Goal: Task Accomplishment & Management: Manage account settings

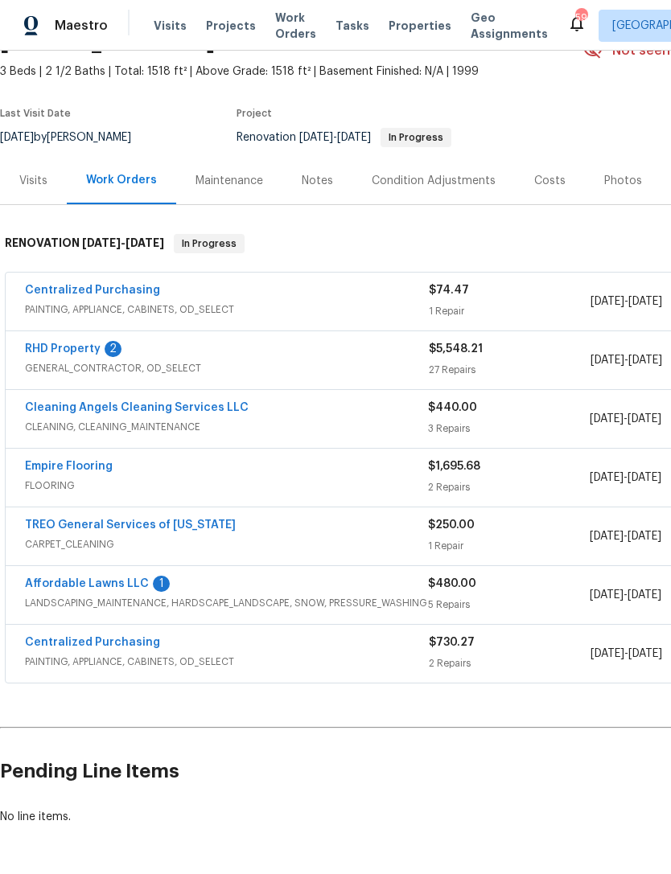
scroll to position [87, 0]
click at [77, 289] on link "Centralized Purchasing" at bounding box center [92, 290] width 135 height 11
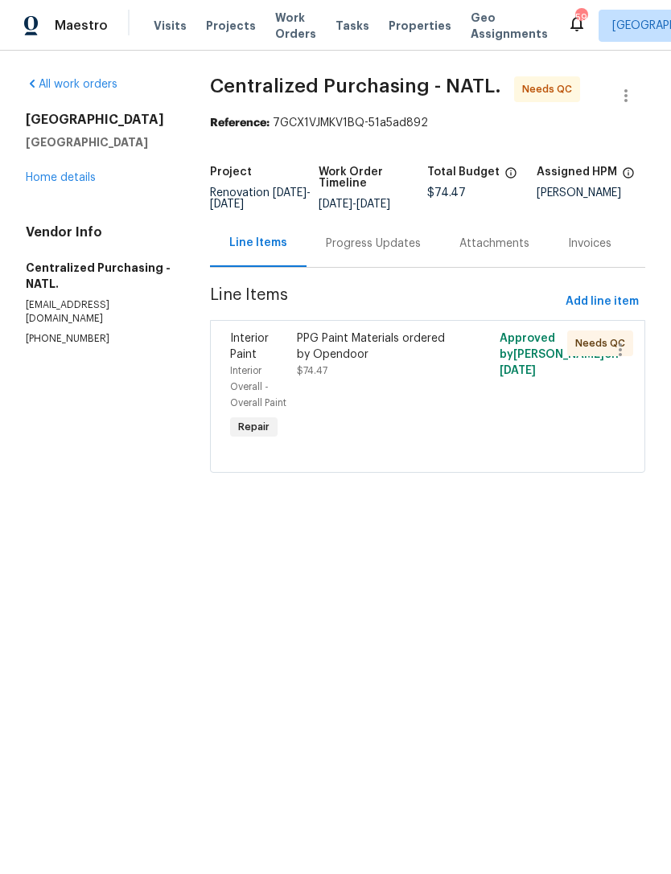
click at [439, 411] on div "PPG Paint Materials ordered by Opendoor $74.47" at bounding box center [376, 387] width 169 height 122
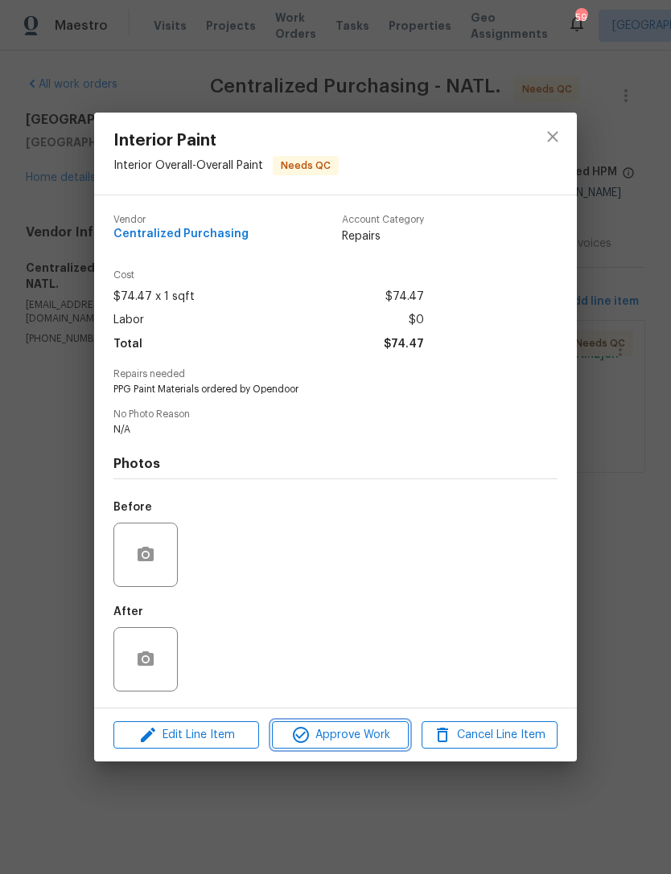
click at [344, 743] on span "Approve Work" at bounding box center [340, 735] width 126 height 20
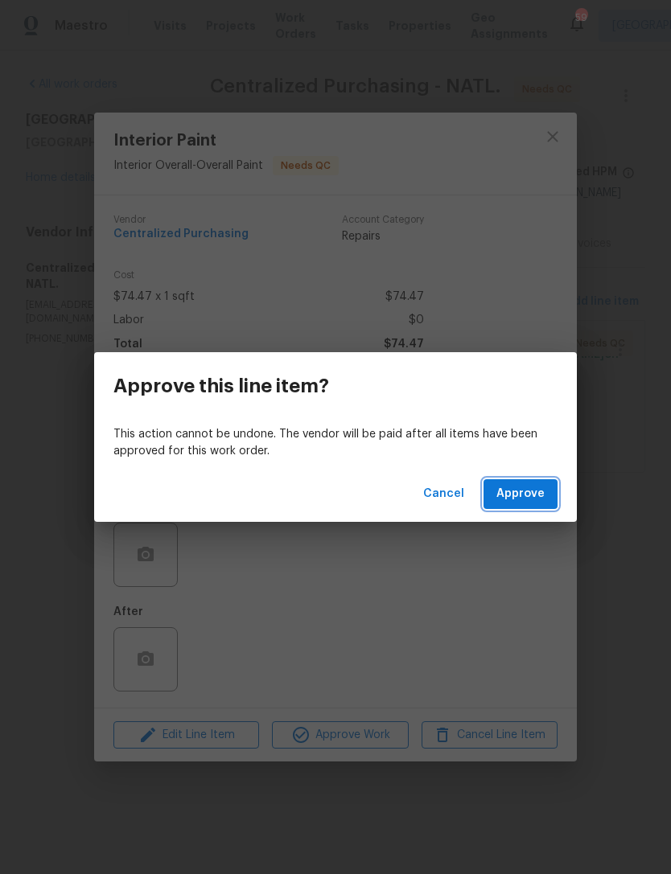
click at [522, 491] on span "Approve" at bounding box center [520, 494] width 48 height 20
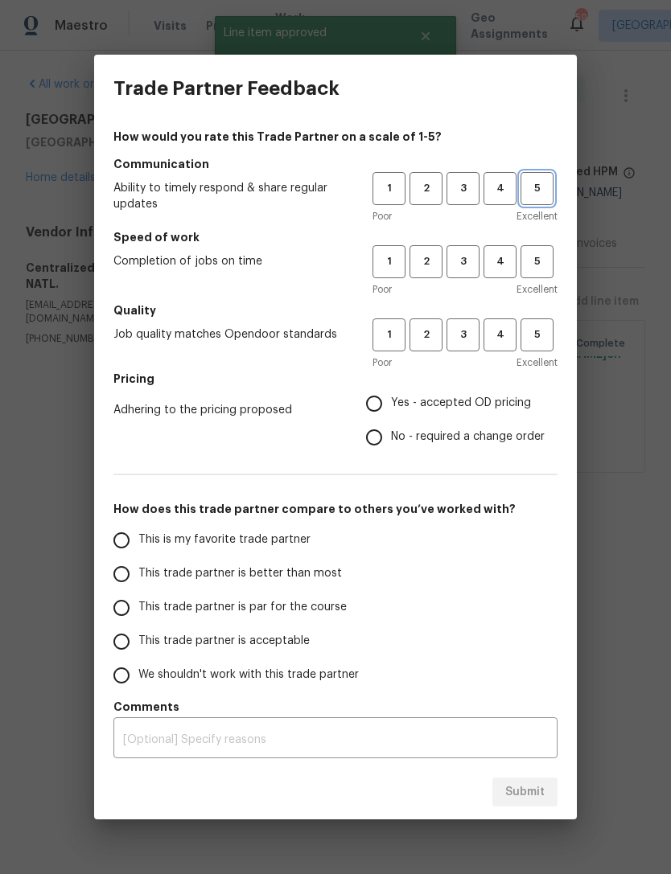
click at [543, 189] on span "5" at bounding box center [537, 188] width 30 height 18
click at [545, 252] on button "5" at bounding box center [536, 261] width 33 height 33
click at [541, 311] on h5 "Quality" at bounding box center [335, 310] width 444 height 16
click at [539, 335] on span "5" at bounding box center [537, 335] width 30 height 18
click at [518, 400] on span "Yes - accepted OD pricing" at bounding box center [461, 403] width 140 height 17
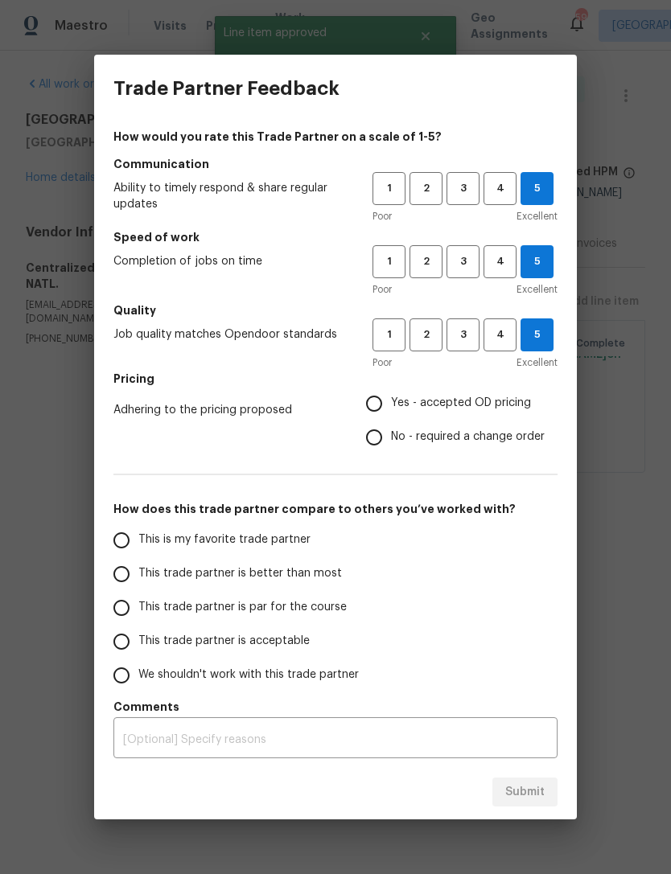
click at [391, 400] on input "Yes - accepted OD pricing" at bounding box center [374, 404] width 34 height 34
radio input "true"
click at [299, 536] on span "This is my favorite trade partner" at bounding box center [224, 540] width 172 height 17
click at [138, 536] on input "This is my favorite trade partner" at bounding box center [122, 540] width 34 height 34
click at [532, 785] on span "Submit" at bounding box center [524, 792] width 39 height 20
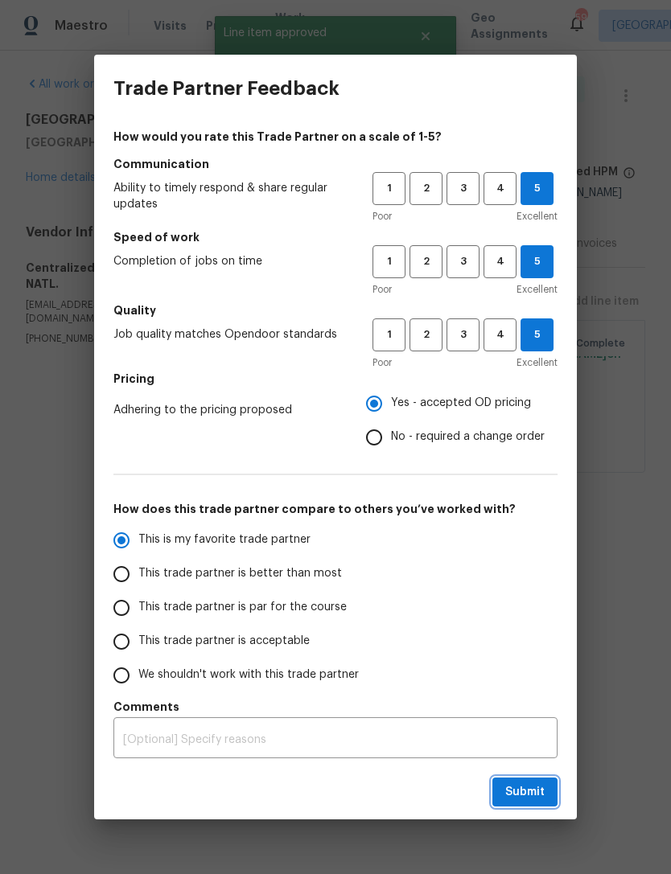
radio input "true"
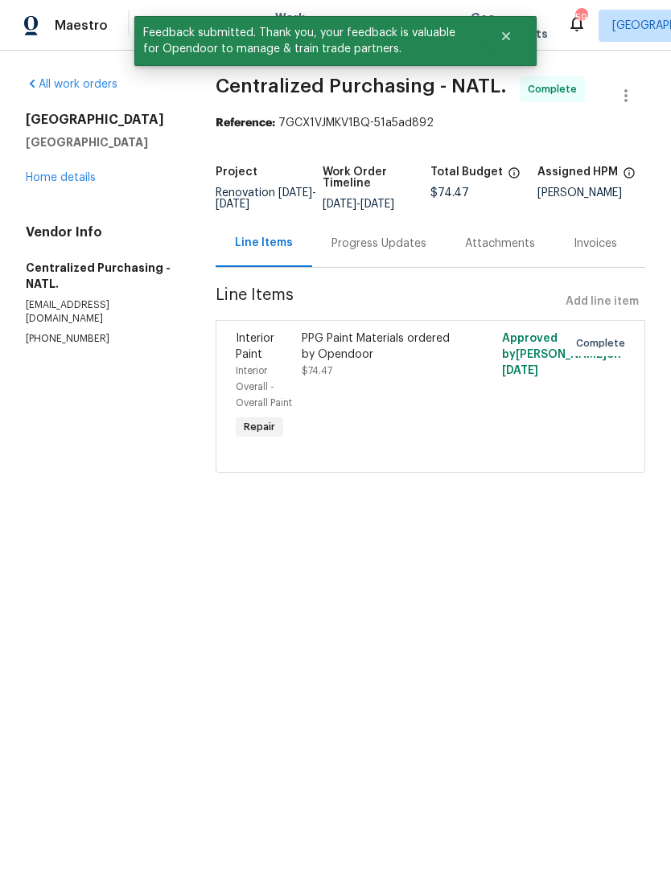
click at [46, 180] on link "Home details" at bounding box center [61, 177] width 70 height 11
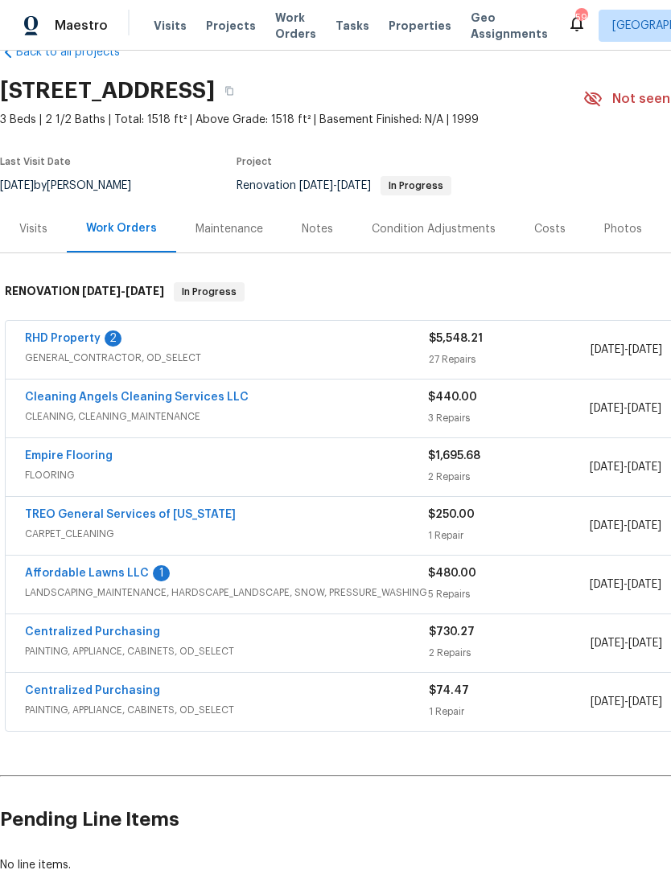
scroll to position [41, 0]
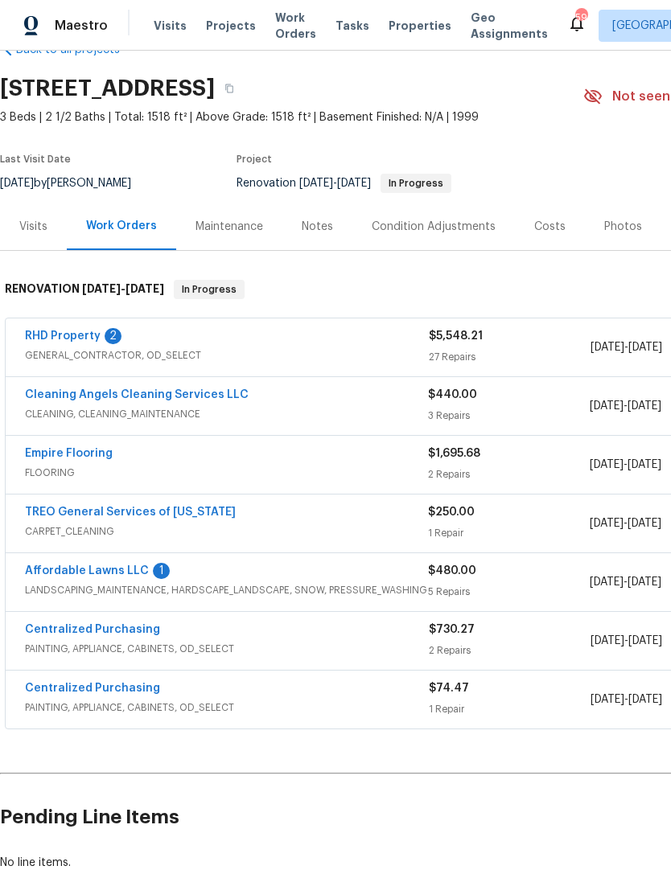
click at [78, 568] on link "Affordable Lawns LLC" at bounding box center [87, 570] width 124 height 11
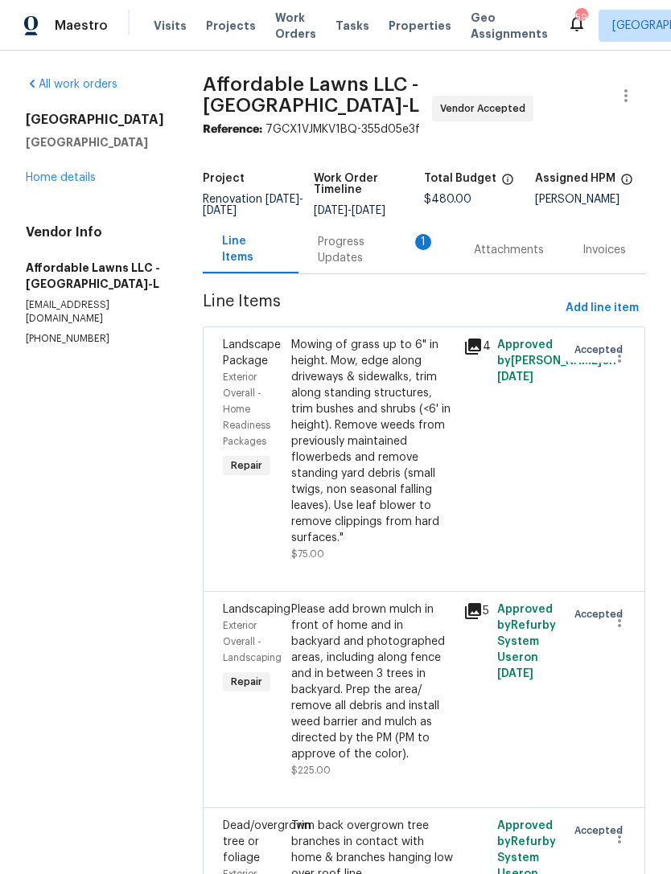
click at [370, 261] on div "Progress Updates 1" at bounding box center [376, 250] width 117 height 32
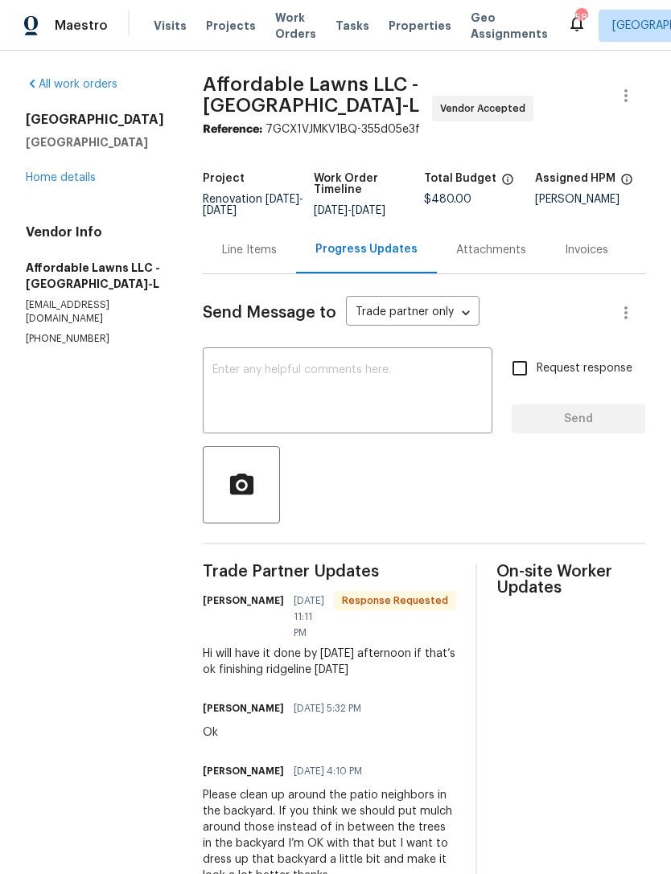
click at [372, 385] on textarea at bounding box center [347, 392] width 270 height 56
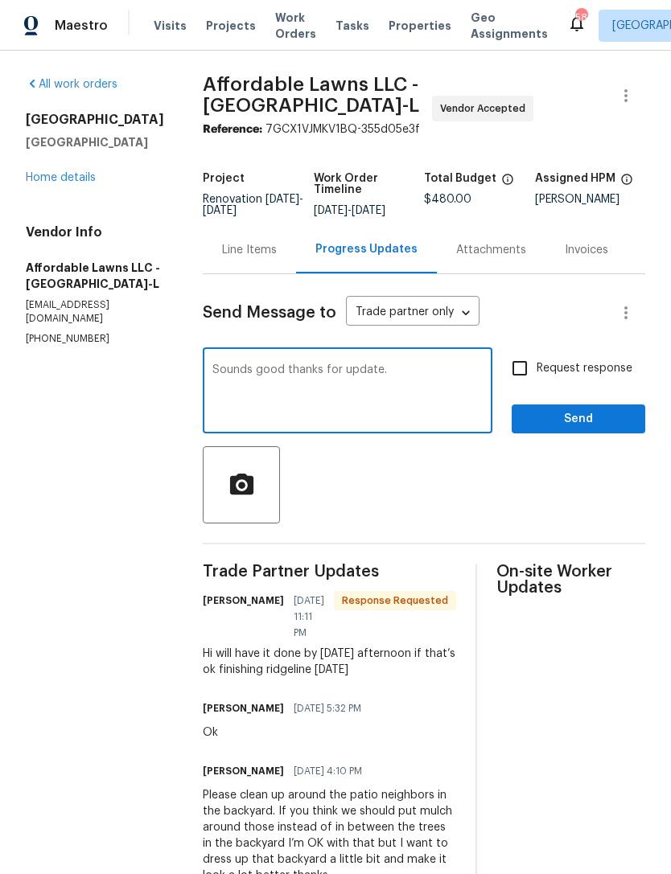
type textarea "Sounds good thanks for update."
click at [524, 380] on input "Request response" at bounding box center [520, 368] width 34 height 34
checkbox input "true"
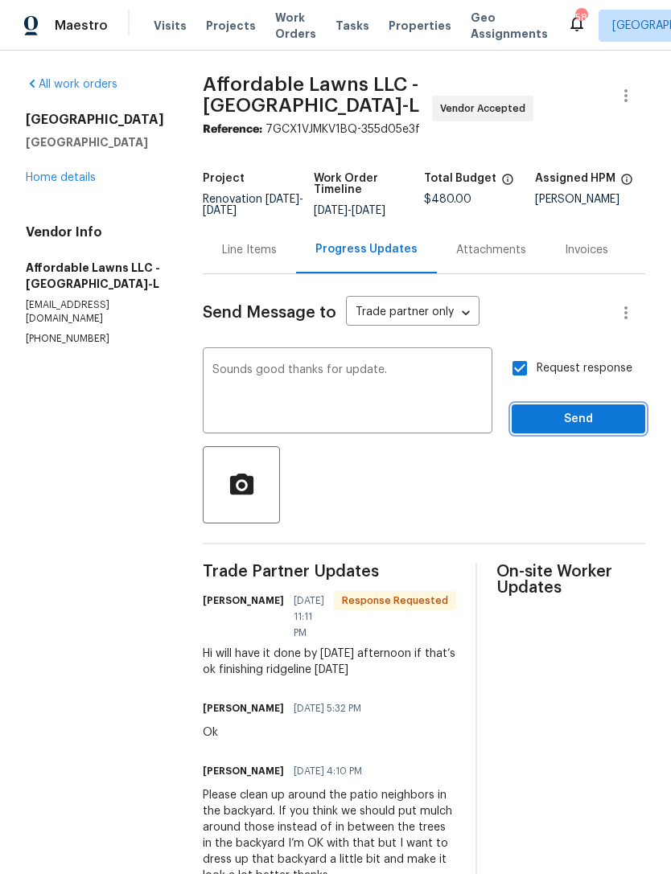
click at [589, 425] on span "Send" at bounding box center [578, 419] width 108 height 20
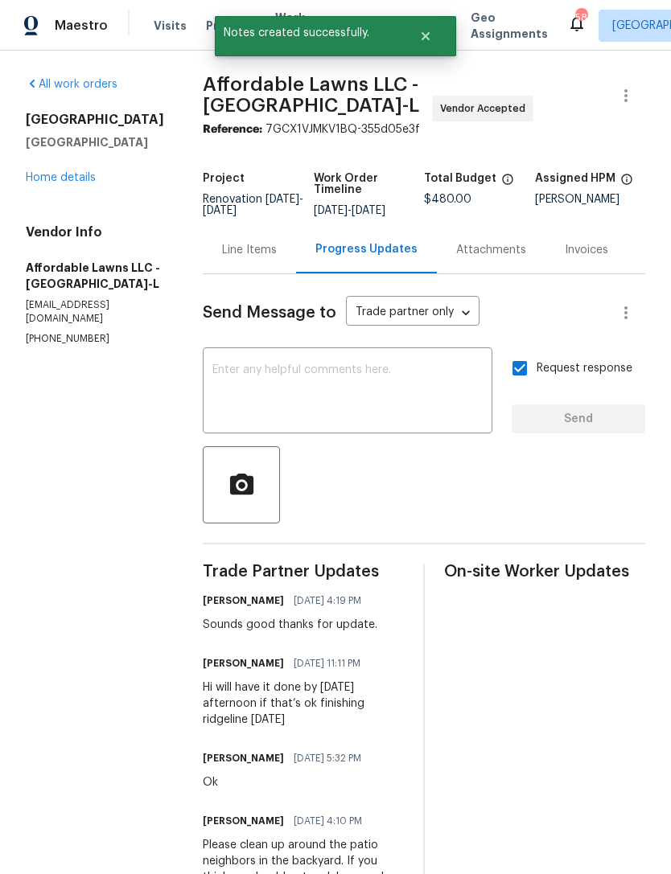
click at [75, 164] on div "9800 Treymore Dr Raleigh, NC 27617 Home details" at bounding box center [95, 149] width 138 height 74
click at [85, 172] on link "Home details" at bounding box center [61, 177] width 70 height 11
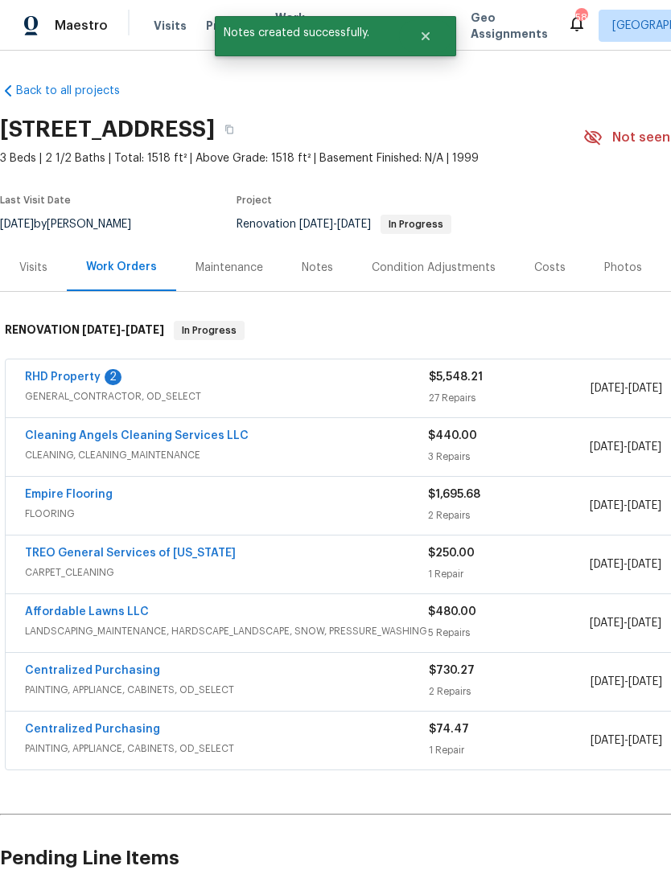
click at [310, 265] on div "Notes" at bounding box center [317, 268] width 31 height 16
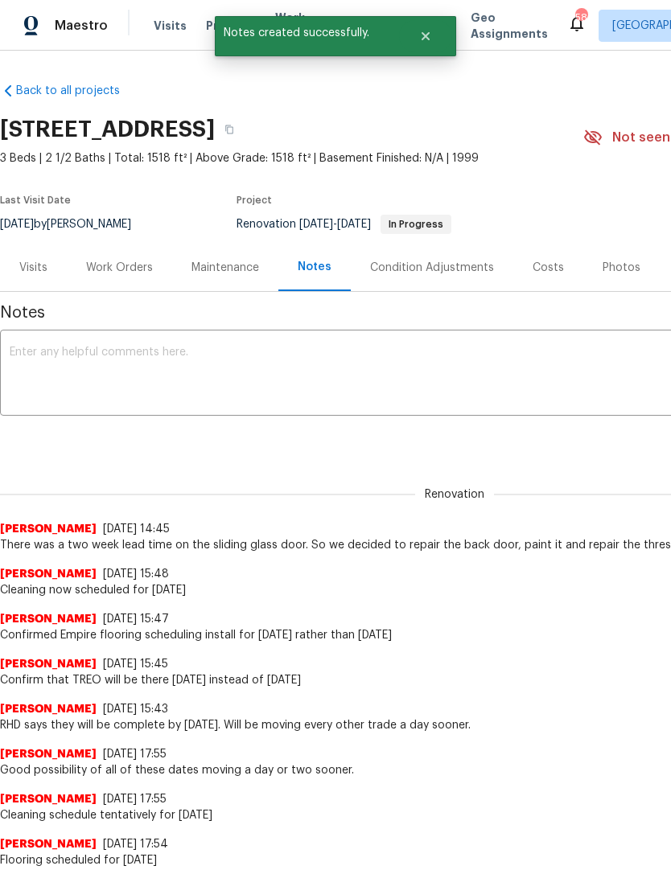
click at [274, 376] on textarea at bounding box center [454, 375] width 889 height 56
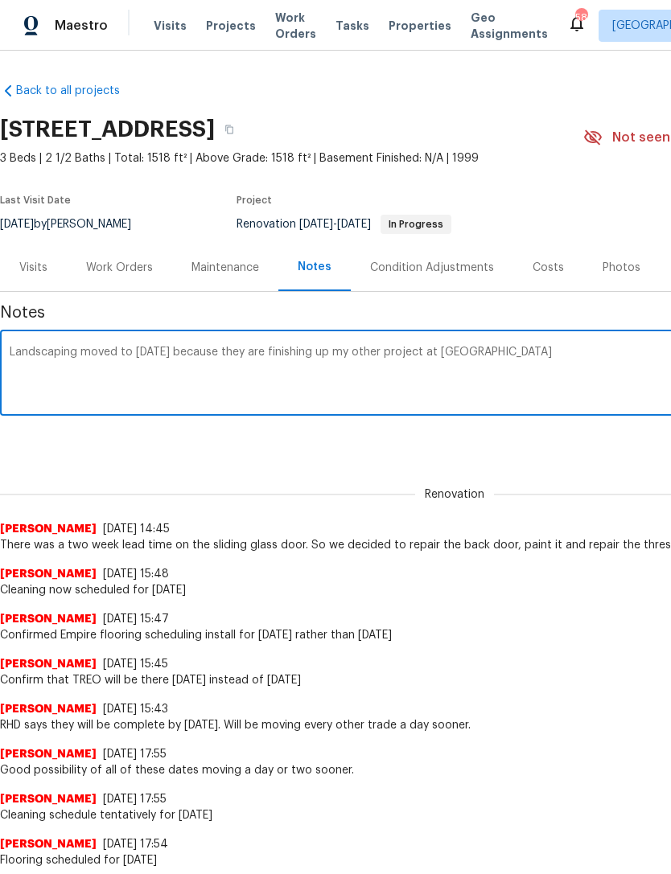
type textarea "Landscaping moved to Wednesday, October 8 because they are finishing up my othe…"
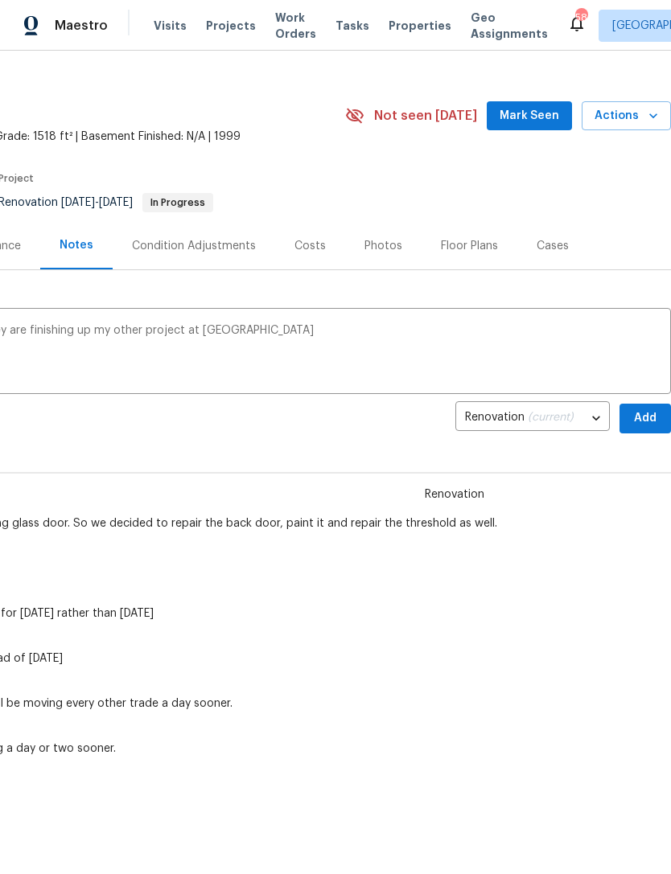
scroll to position [22, 238]
click at [645, 417] on span "Add" at bounding box center [645, 418] width 26 height 20
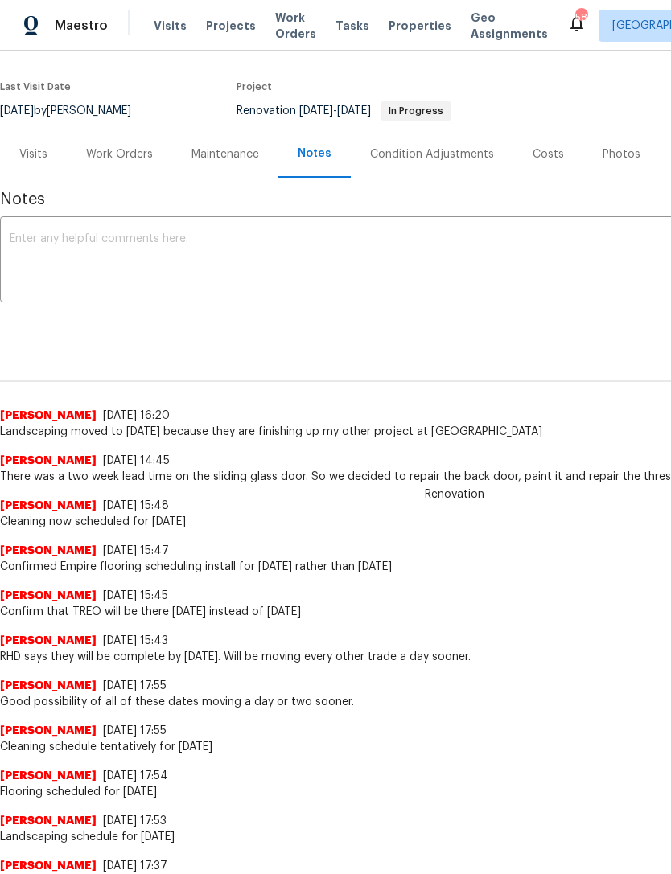
scroll to position [113, 0]
click at [117, 160] on div "Work Orders" at bounding box center [119, 154] width 67 height 16
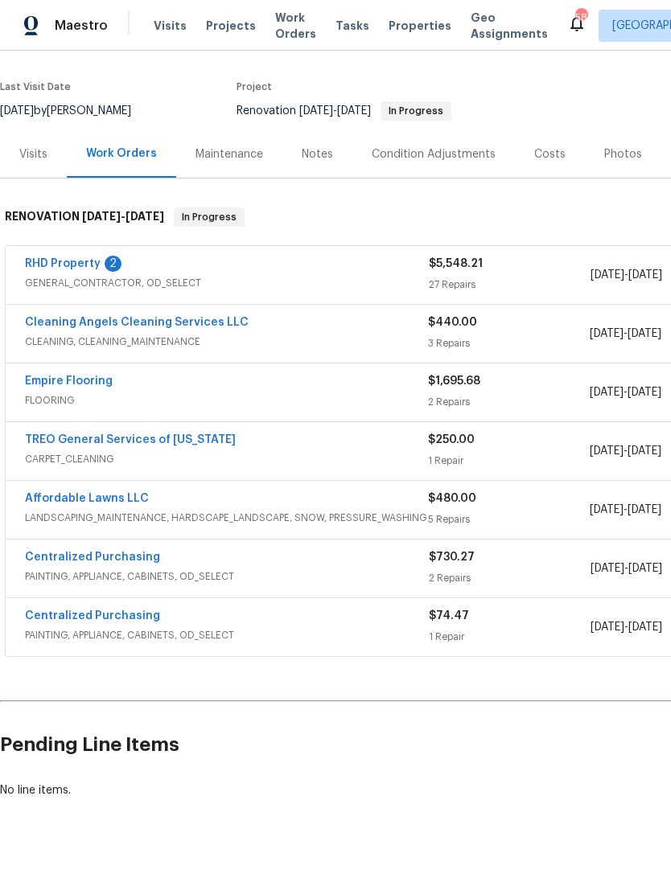
scroll to position [95, 0]
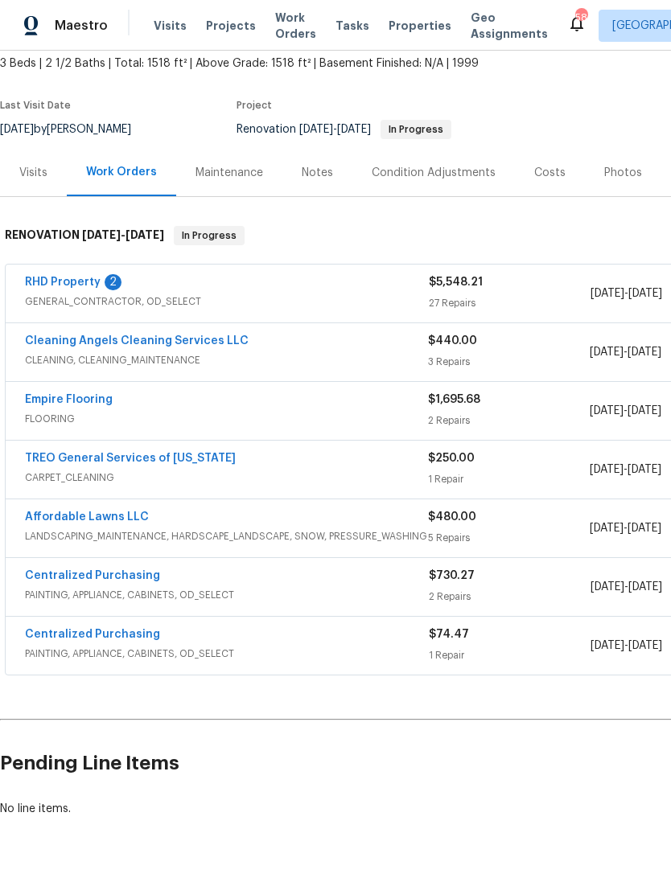
click at [46, 279] on link "RHD Property" at bounding box center [63, 282] width 76 height 11
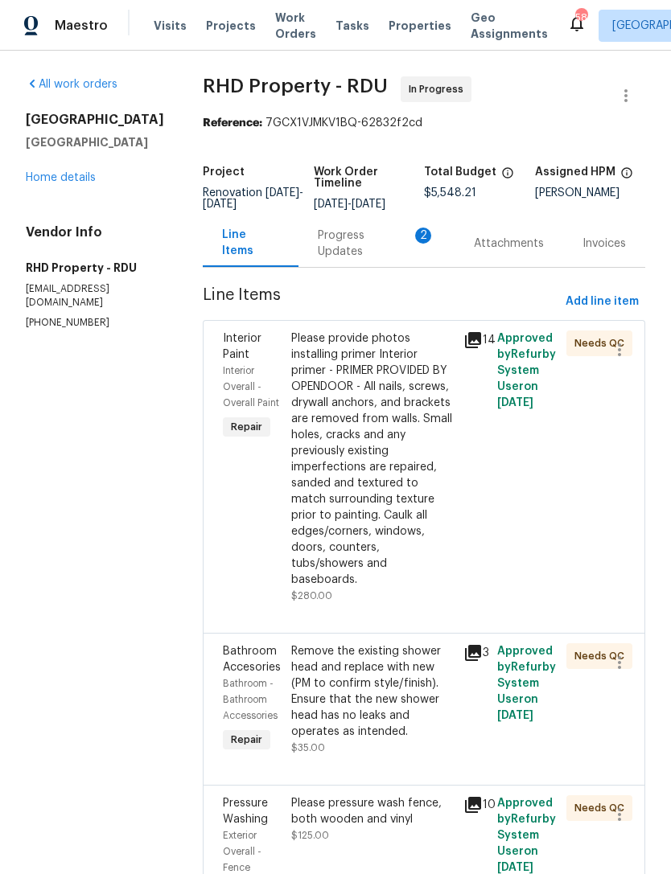
click at [397, 259] on div "Progress Updates 2" at bounding box center [376, 244] width 117 height 32
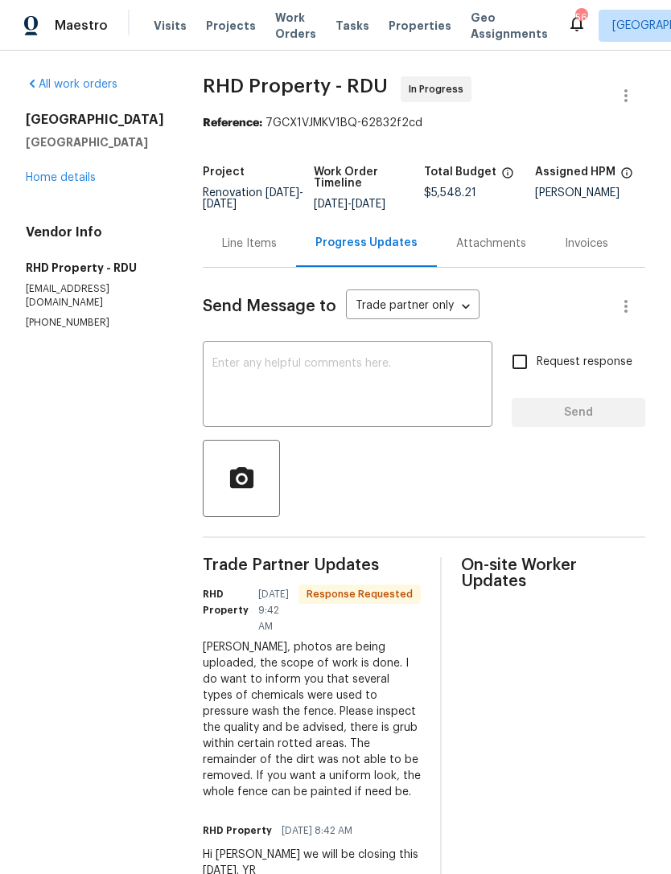
click at [427, 394] on textarea at bounding box center [347, 386] width 270 height 56
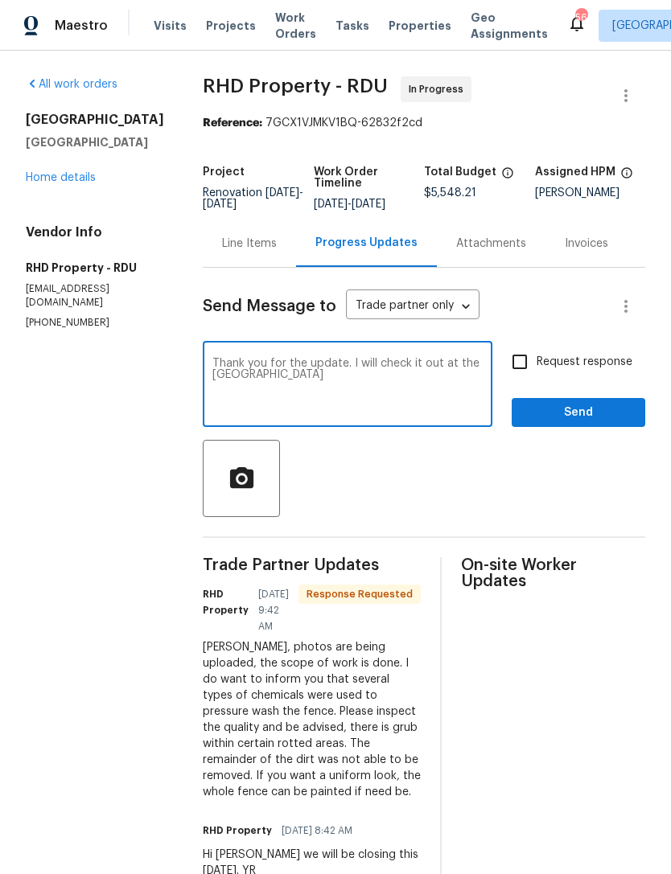
type textarea "Thank you for the update. I will check it out at the QC"
click at [524, 372] on input "Request response" at bounding box center [520, 362] width 34 height 34
click at [523, 368] on input "Request response" at bounding box center [520, 362] width 34 height 34
checkbox input "false"
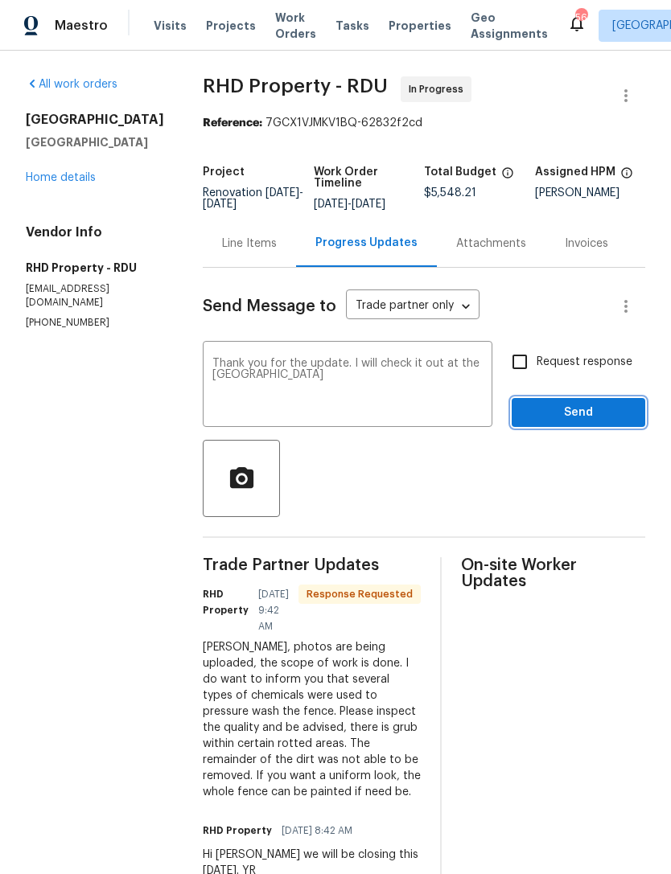
click at [573, 423] on span "Send" at bounding box center [578, 413] width 108 height 20
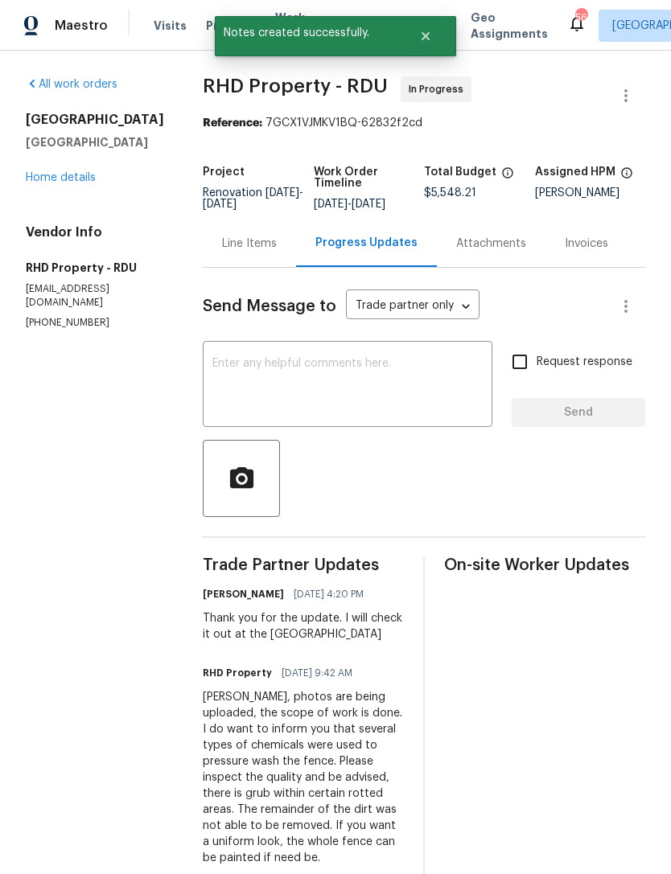
click at [40, 181] on link "Home details" at bounding box center [61, 177] width 70 height 11
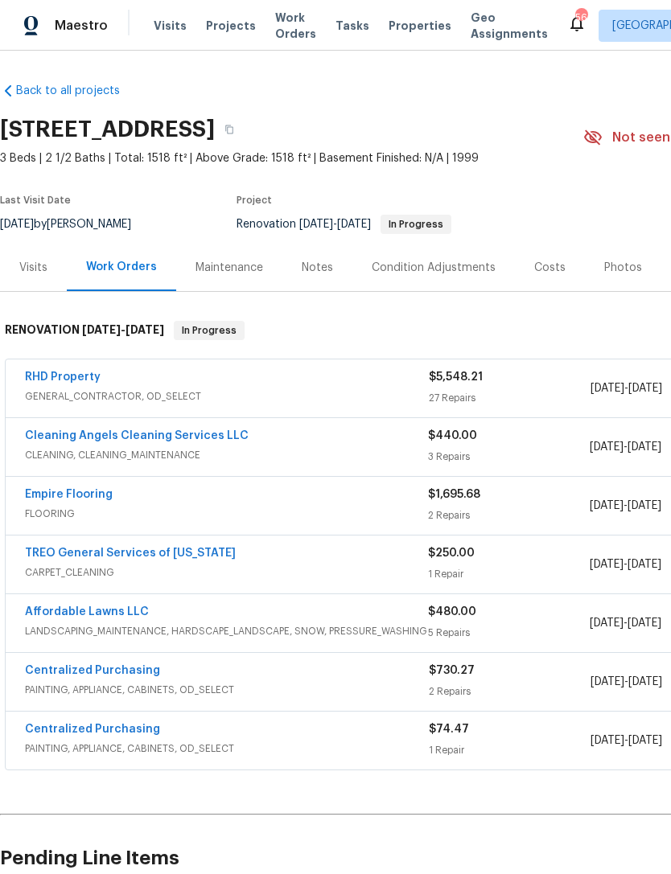
click at [325, 258] on div "Notes" at bounding box center [317, 267] width 70 height 47
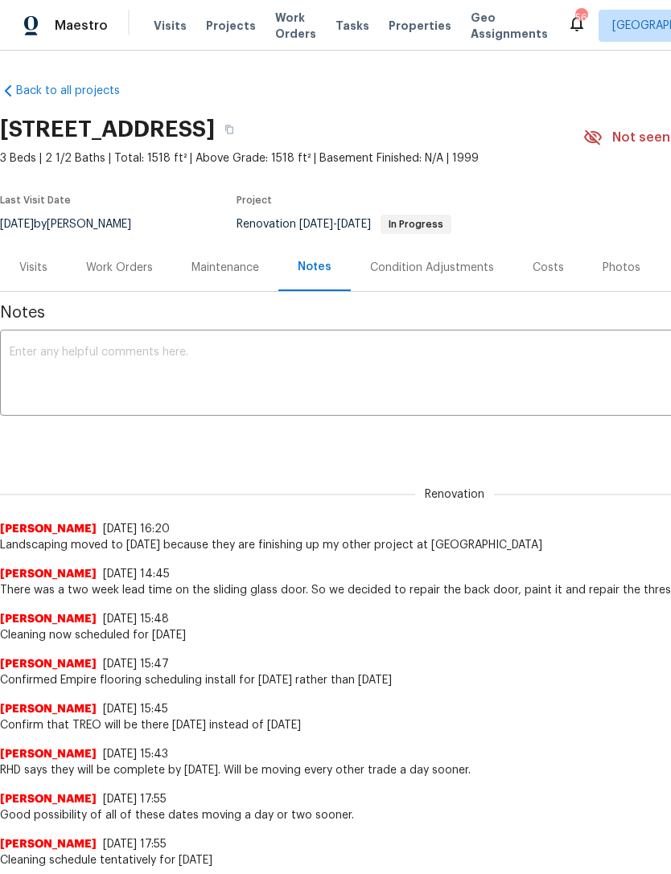
click at [127, 282] on div "Work Orders" at bounding box center [119, 267] width 105 height 47
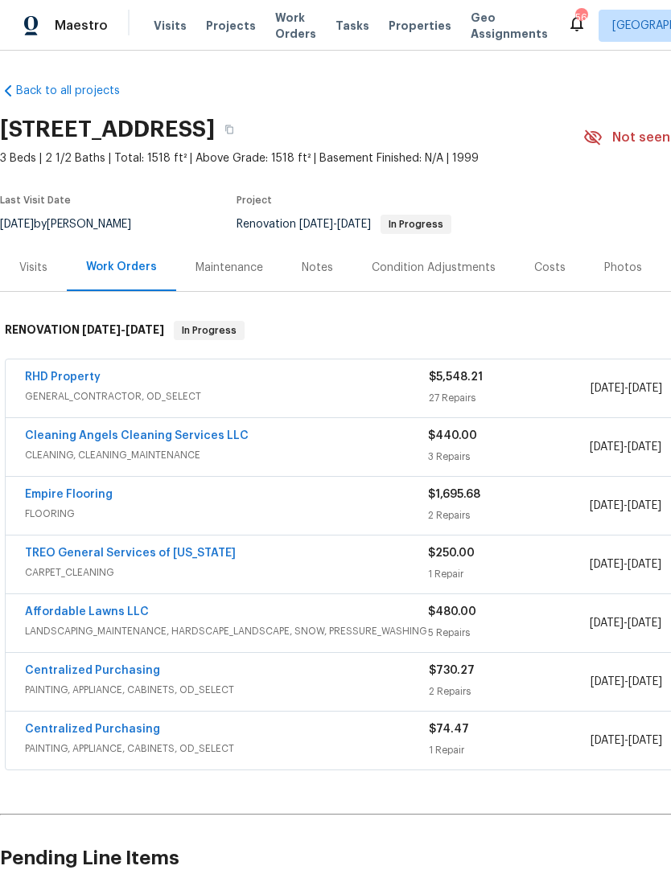
click at [118, 273] on div "Work Orders" at bounding box center [121, 267] width 71 height 16
click at [58, 376] on link "RHD Property" at bounding box center [63, 377] width 76 height 11
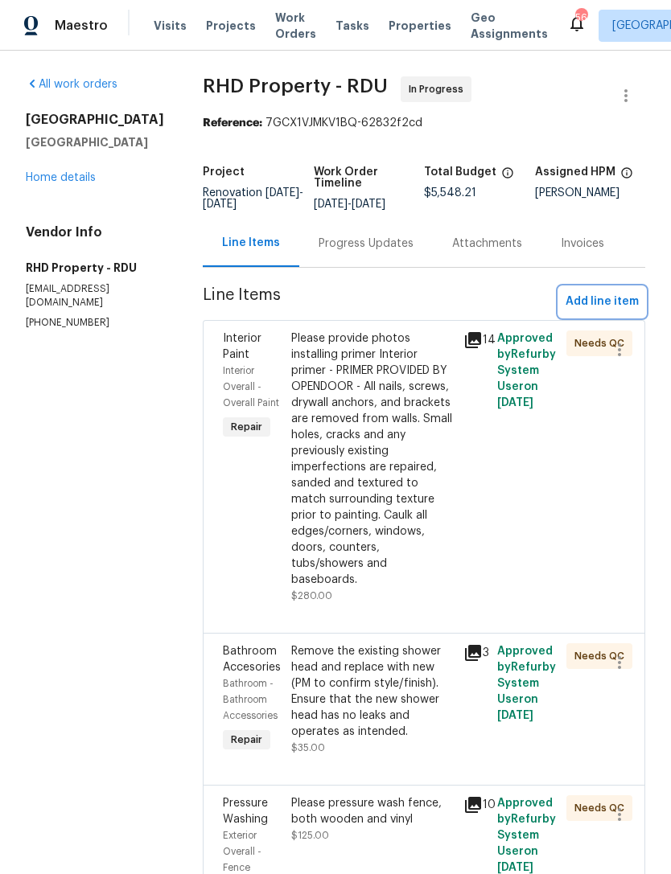
click at [607, 312] on span "Add line item" at bounding box center [601, 302] width 73 height 20
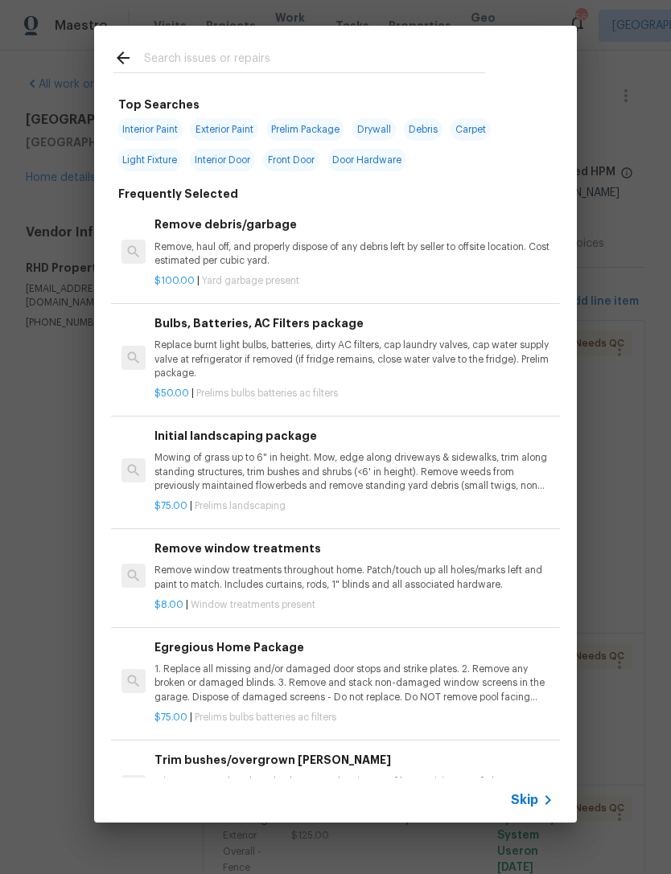
click at [405, 61] on input "text" at bounding box center [314, 60] width 341 height 24
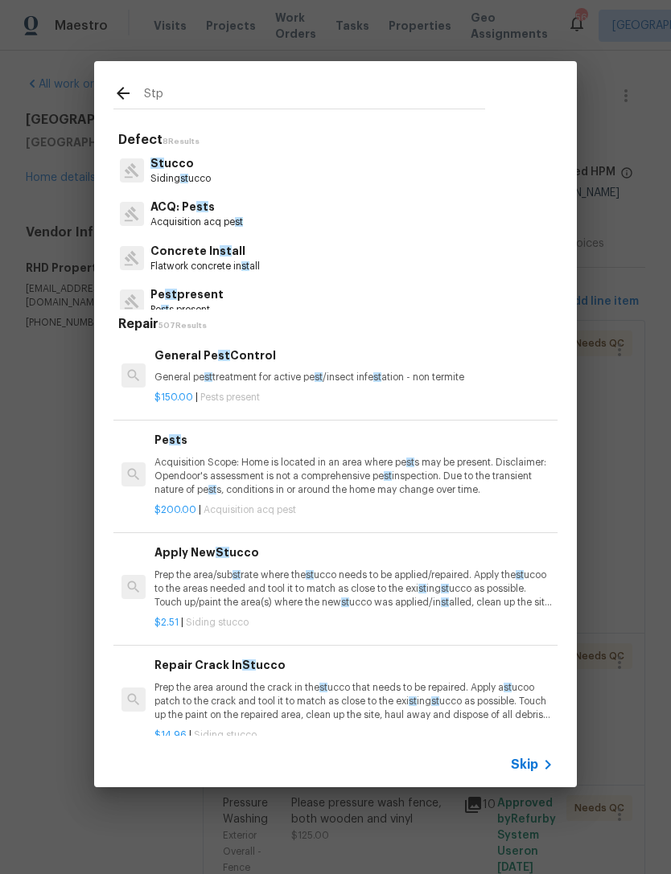
type input "Stpp"
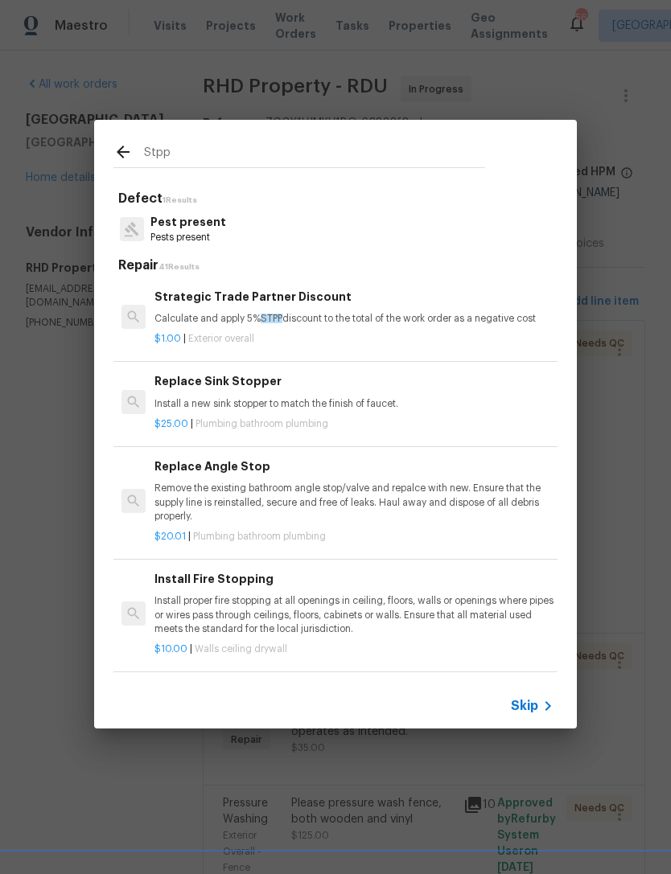
click at [389, 317] on p "Calculate and apply 5% STPP discount to the total of the work order as a negati…" at bounding box center [353, 319] width 399 height 14
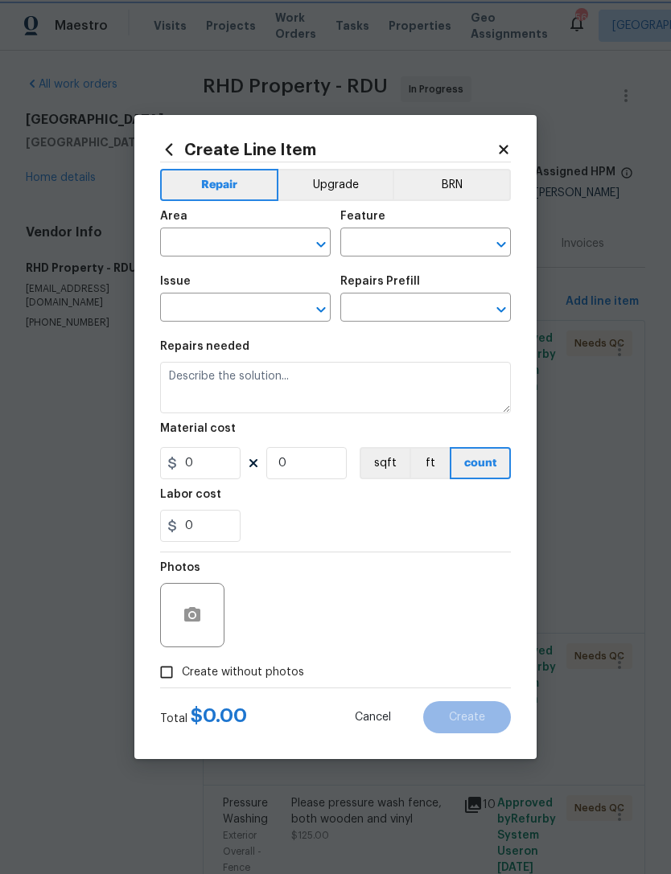
type input "Overall Exterior"
type input "Strategic Trade Partner Discount $1.00"
type textarea "Calculate and apply 5% STPP discount to the total of the work order as a negati…"
type input "1"
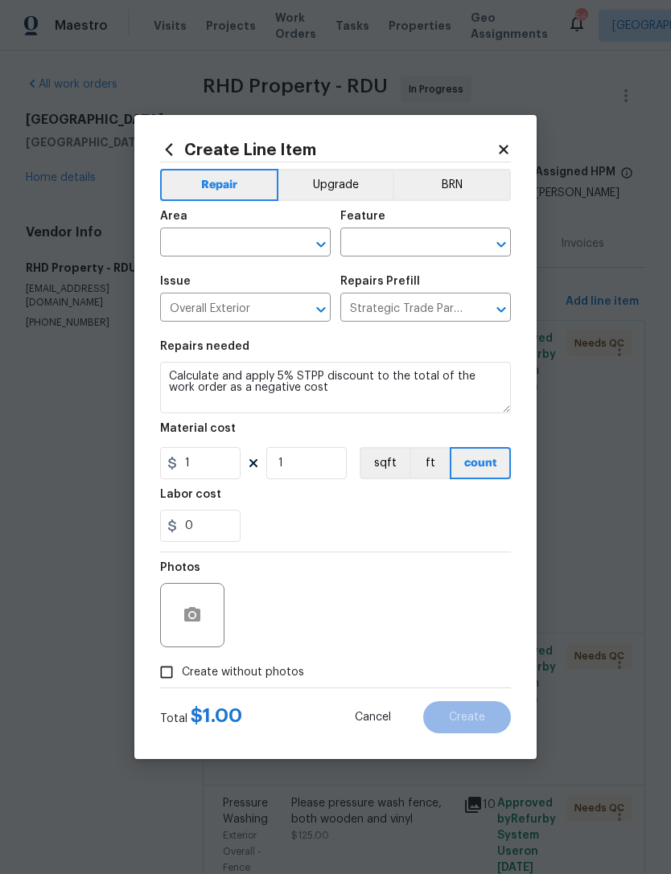
click at [256, 236] on input "text" at bounding box center [222, 244] width 125 height 25
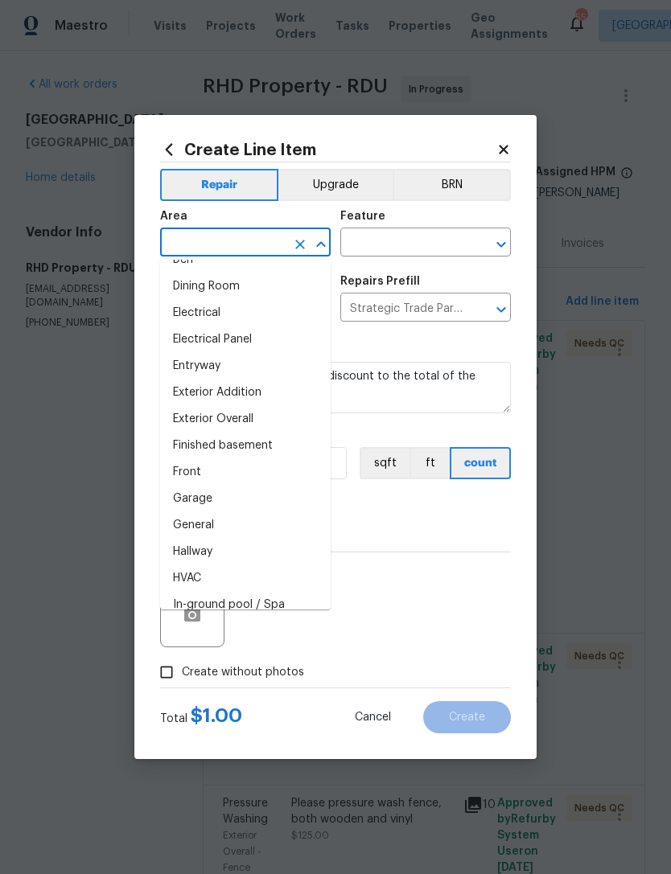
scroll to position [291, 0]
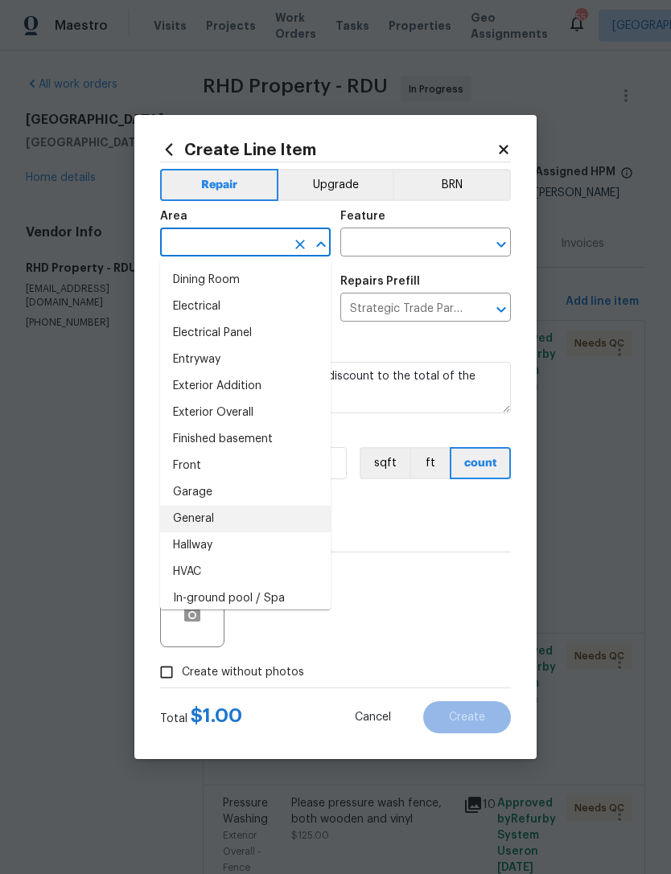
click at [186, 515] on li "General" at bounding box center [245, 519] width 170 height 27
type input "General"
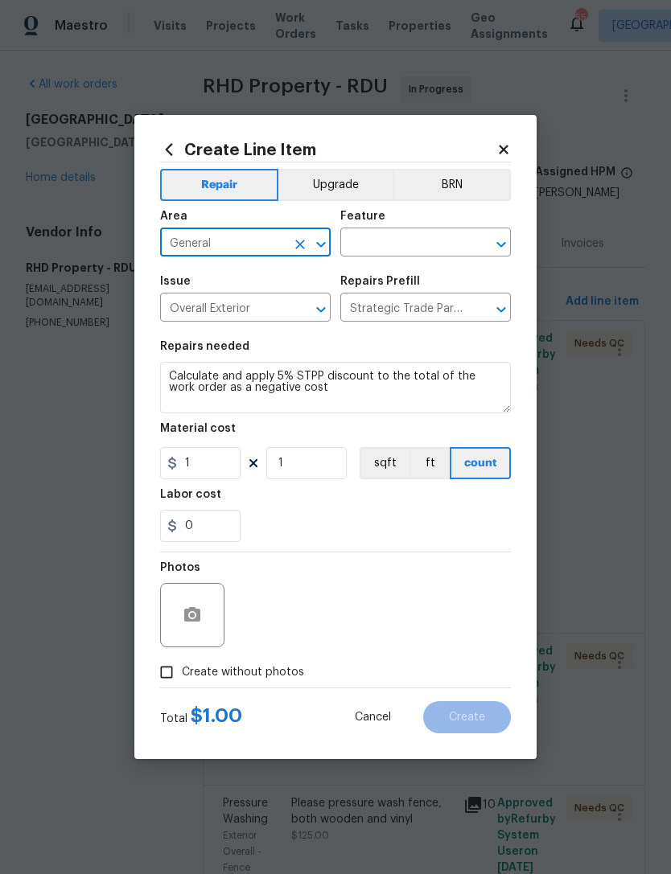
click at [422, 240] on input "text" at bounding box center [402, 244] width 125 height 25
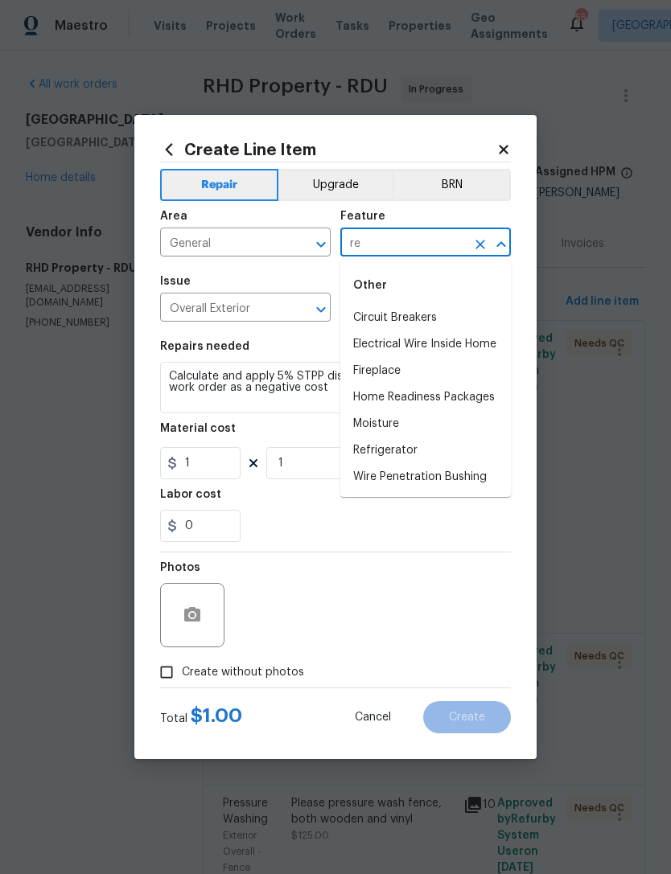
type input "r"
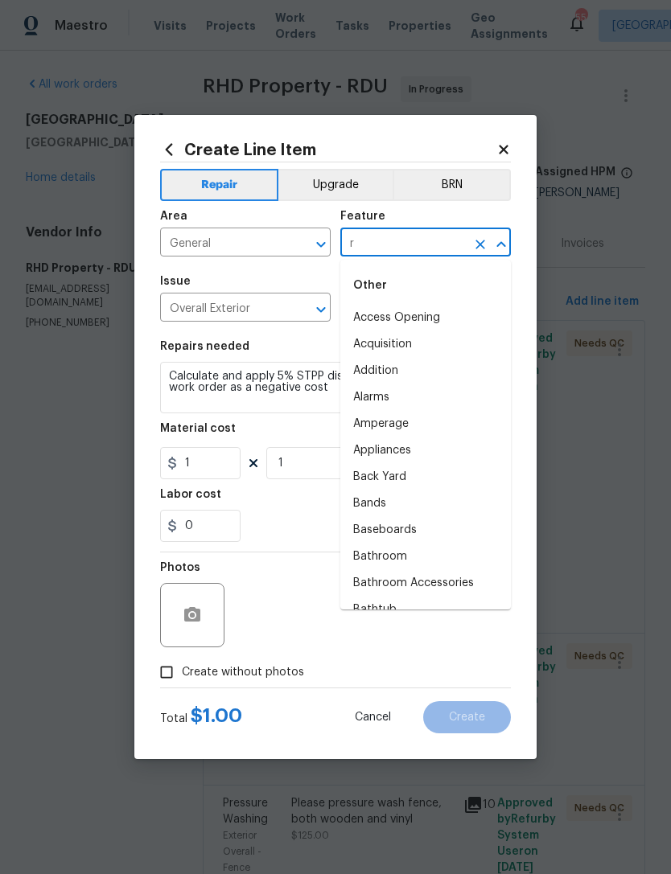
click at [397, 288] on div "Other" at bounding box center [425, 285] width 170 height 39
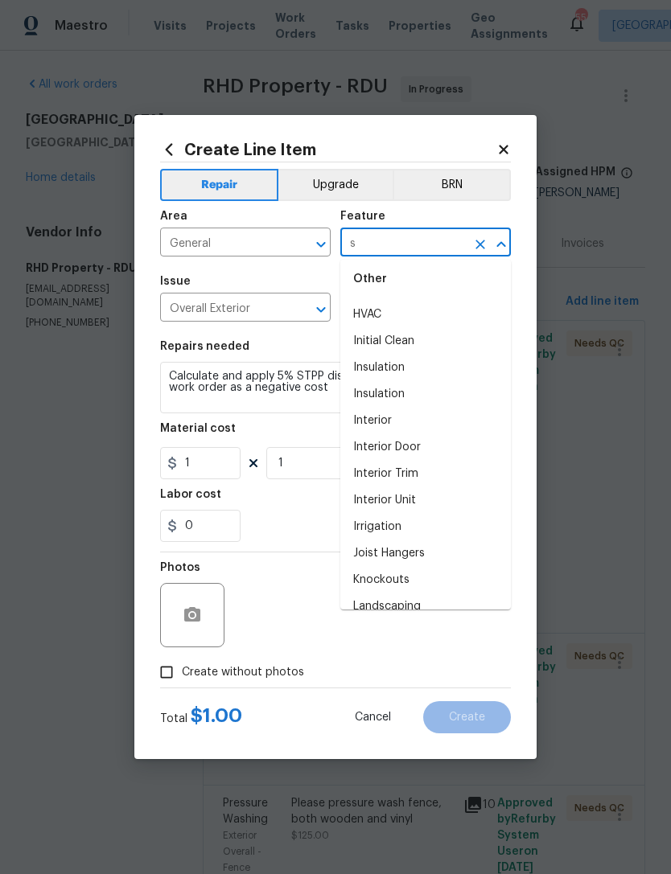
scroll to position [0, 0]
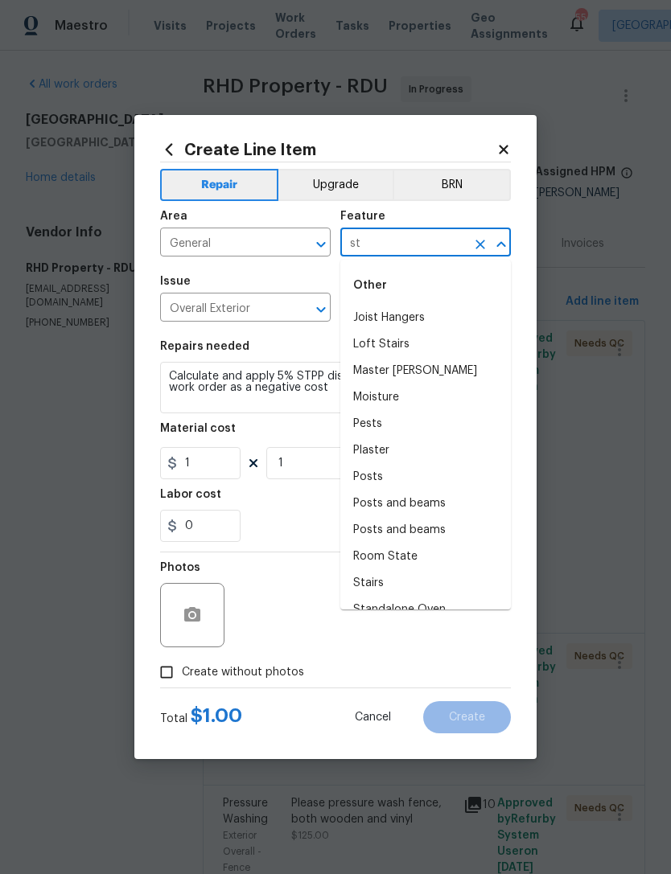
type input "s"
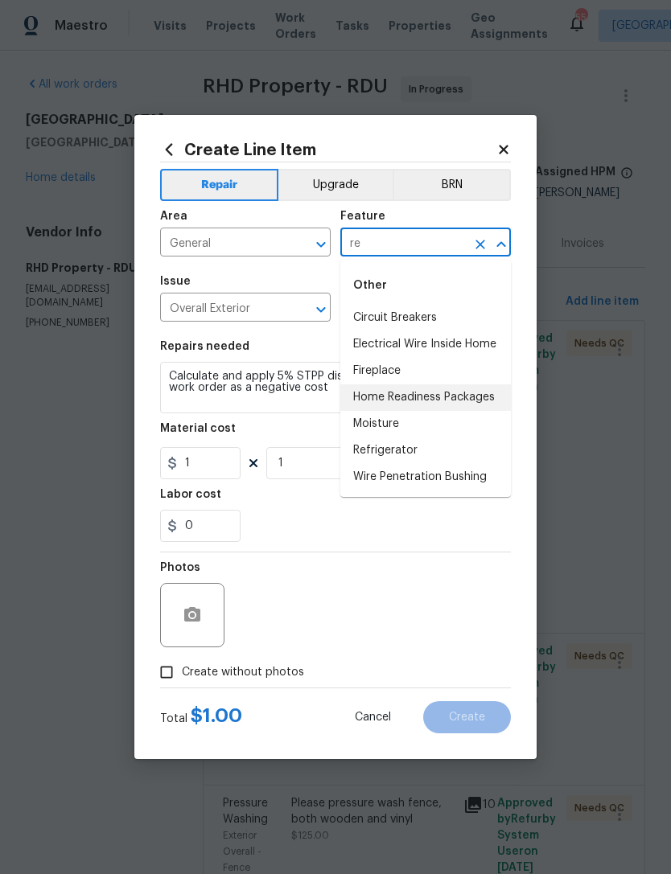
click at [475, 393] on li "Home Readiness Packages" at bounding box center [425, 397] width 170 height 27
type input "Home Readiness Packages"
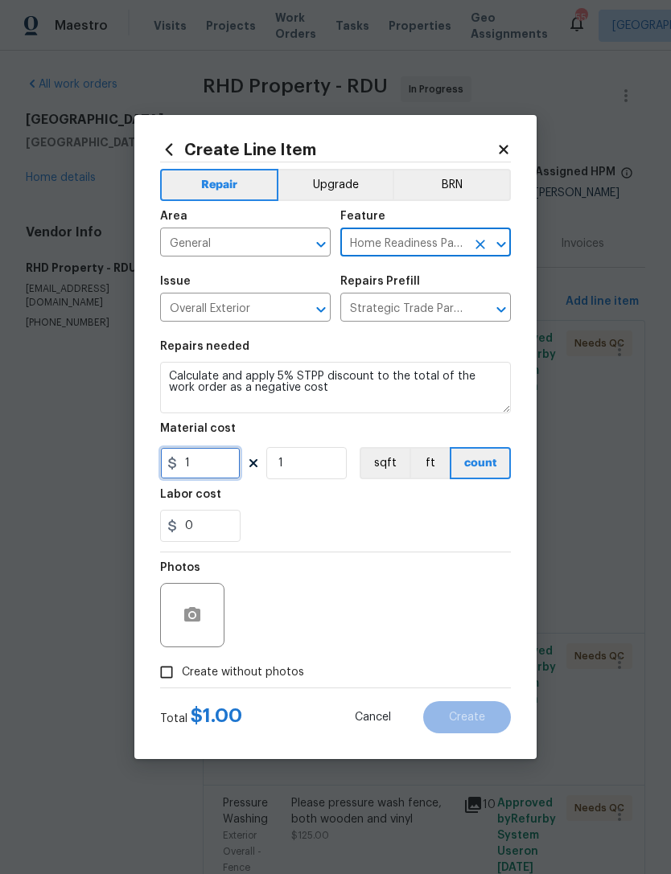
click at [225, 468] on input "1" at bounding box center [200, 463] width 80 height 32
click at [180, 470] on input "277.41" at bounding box center [200, 463] width 80 height 32
type input "-277.41"
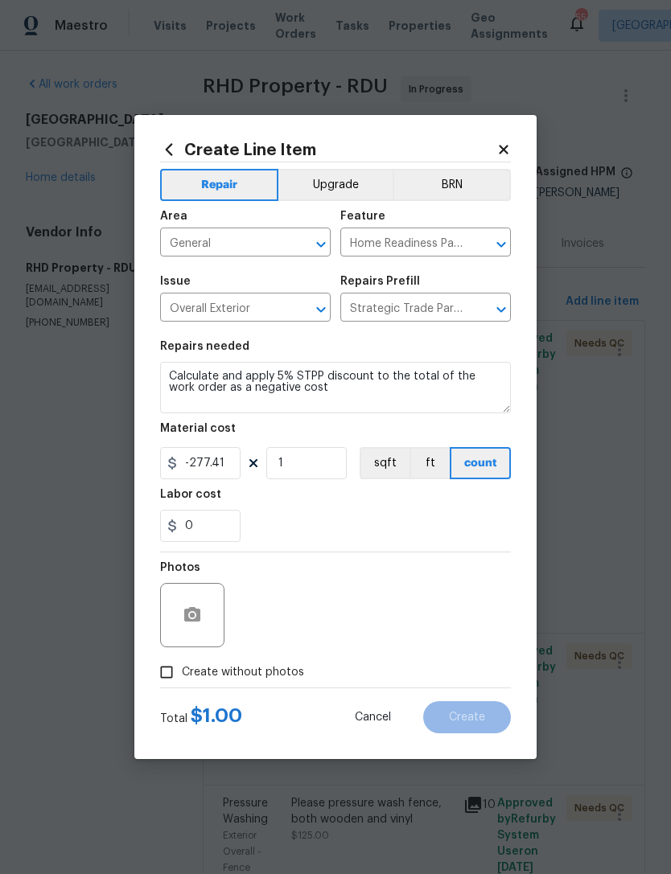
click at [466, 524] on div "0" at bounding box center [335, 526] width 351 height 32
click at [166, 672] on input "Create without photos" at bounding box center [166, 672] width 31 height 31
checkbox input "true"
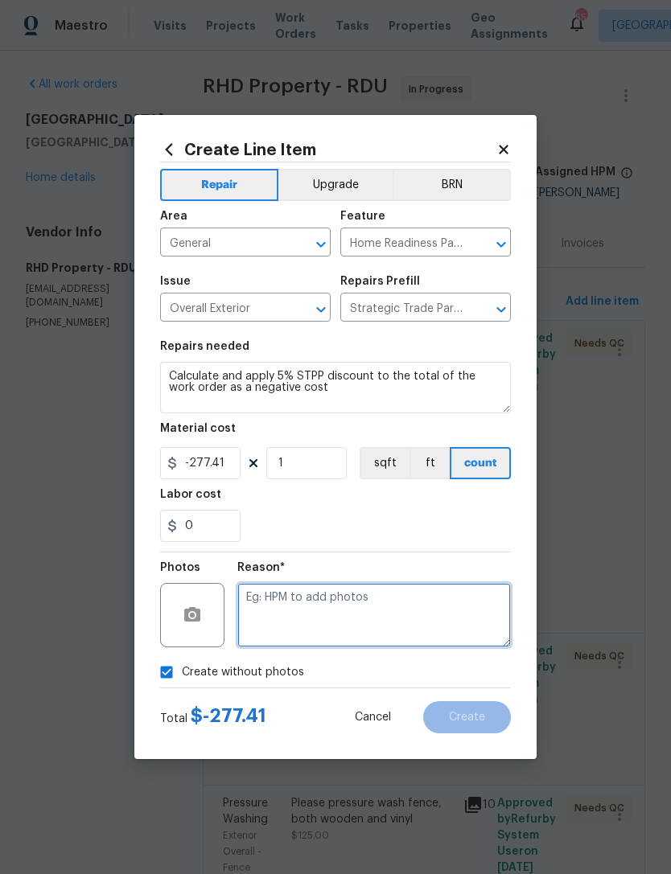
click at [440, 617] on textarea at bounding box center [373, 615] width 273 height 64
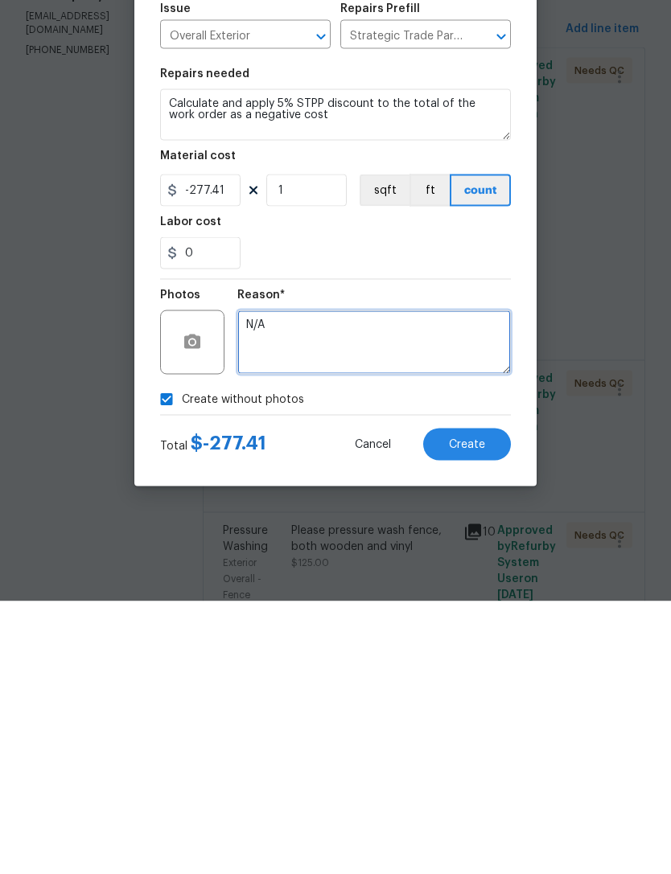
type textarea "N/A"
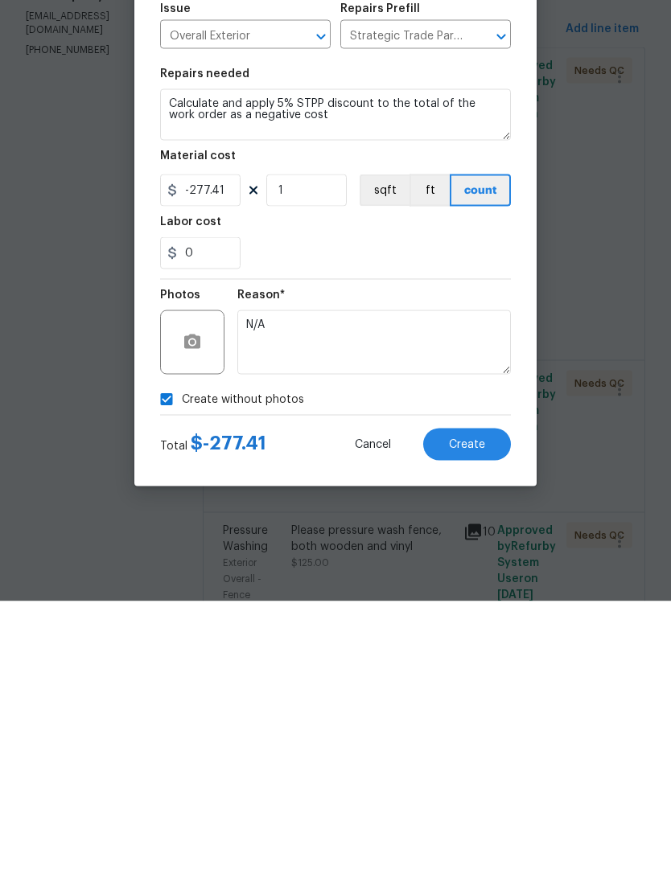
click at [484, 712] on span "Create" at bounding box center [467, 718] width 36 height 12
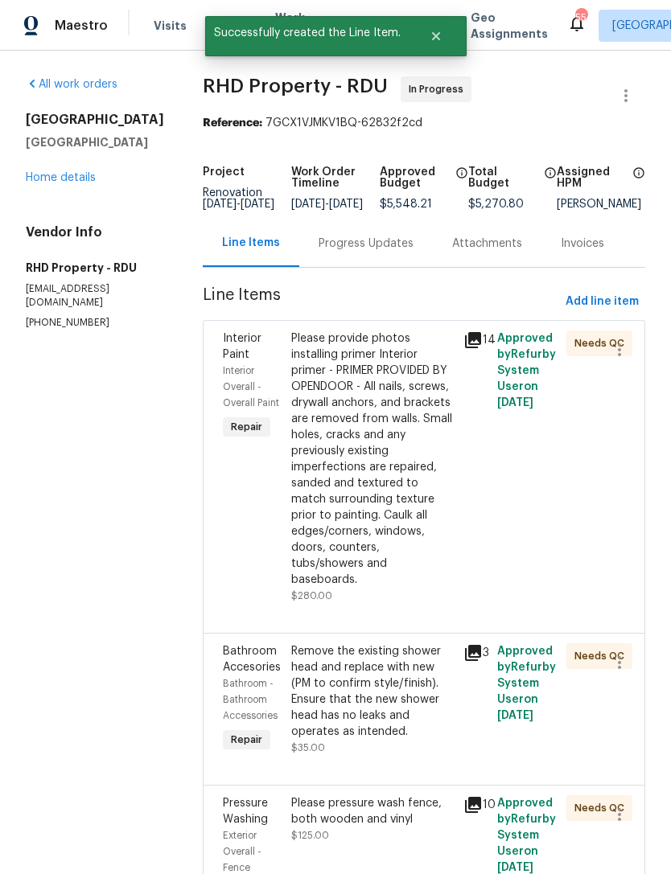
scroll to position [0, 0]
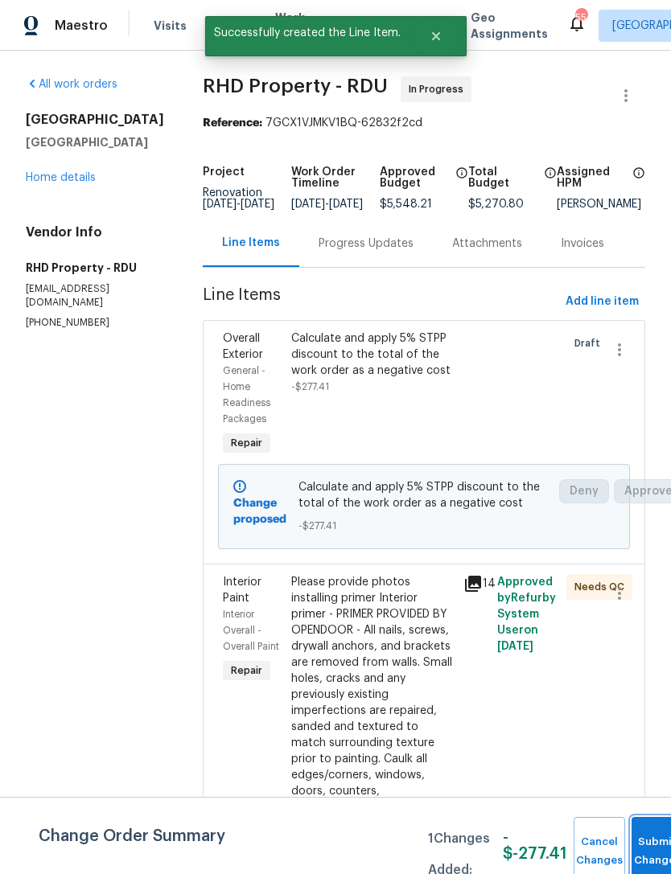
click at [654, 842] on button "Submit Changes" at bounding box center [656, 851] width 51 height 69
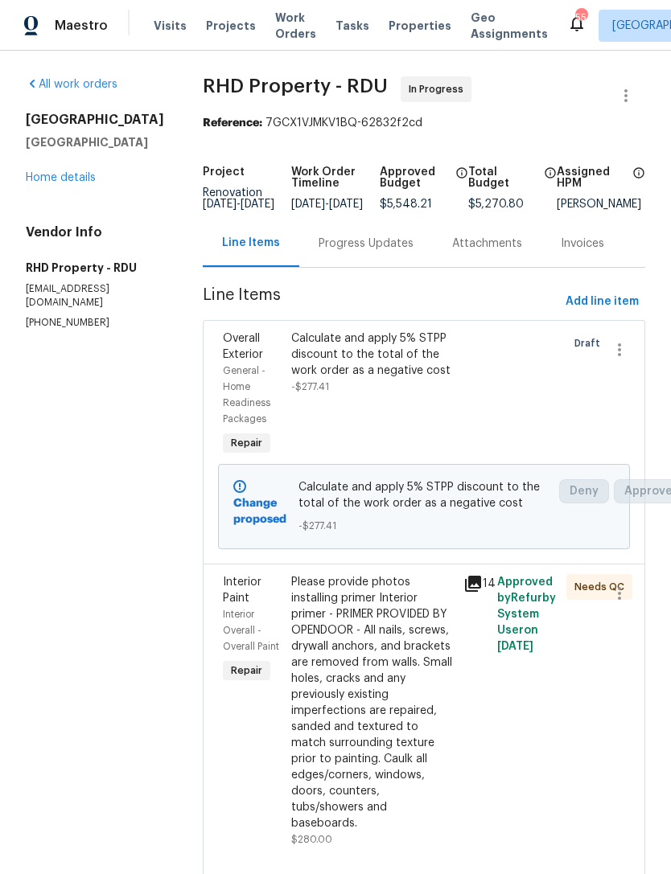
click at [68, 183] on link "Home details" at bounding box center [61, 177] width 70 height 11
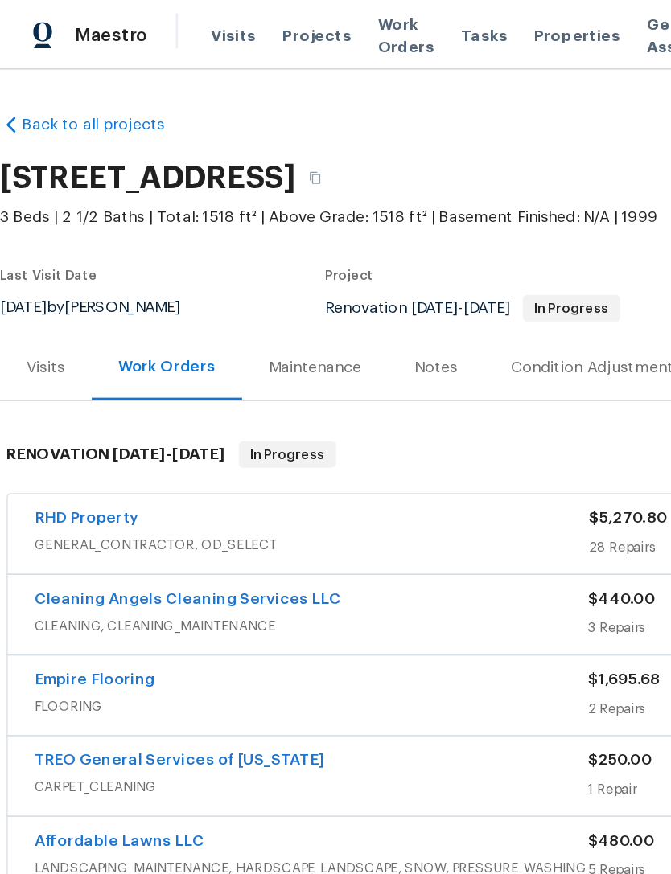
click at [69, 245] on div "Work Orders" at bounding box center [121, 267] width 109 height 47
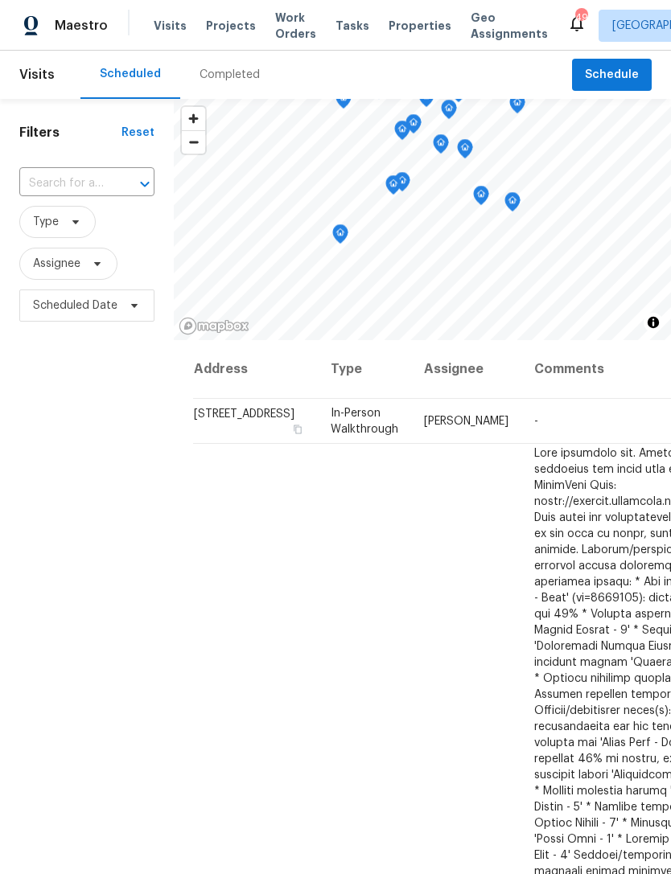
click at [401, 24] on span "Properties" at bounding box center [419, 26] width 63 height 16
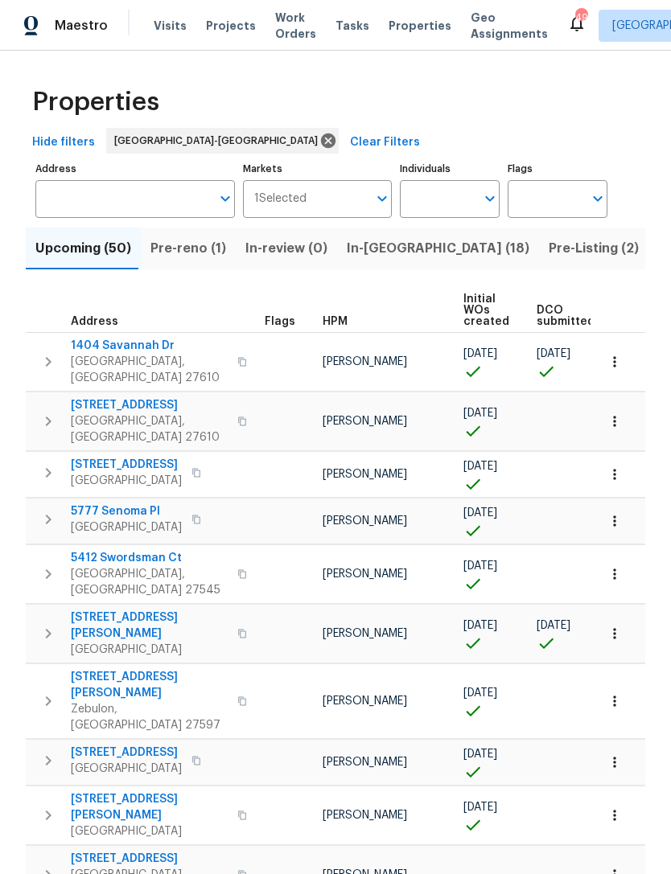
click at [439, 193] on input "Individuals" at bounding box center [438, 199] width 76 height 38
type input "Lee privette"
click at [468, 242] on li "[PERSON_NAME]" at bounding box center [450, 250] width 74 height 34
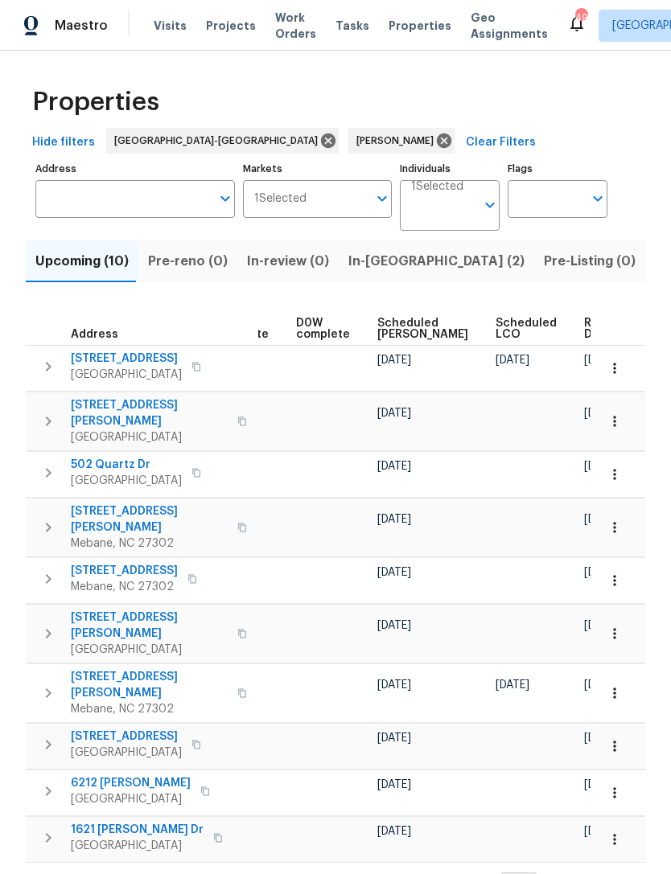
scroll to position [0, 420]
click at [585, 329] on span "Ready Date" at bounding box center [602, 329] width 35 height 23
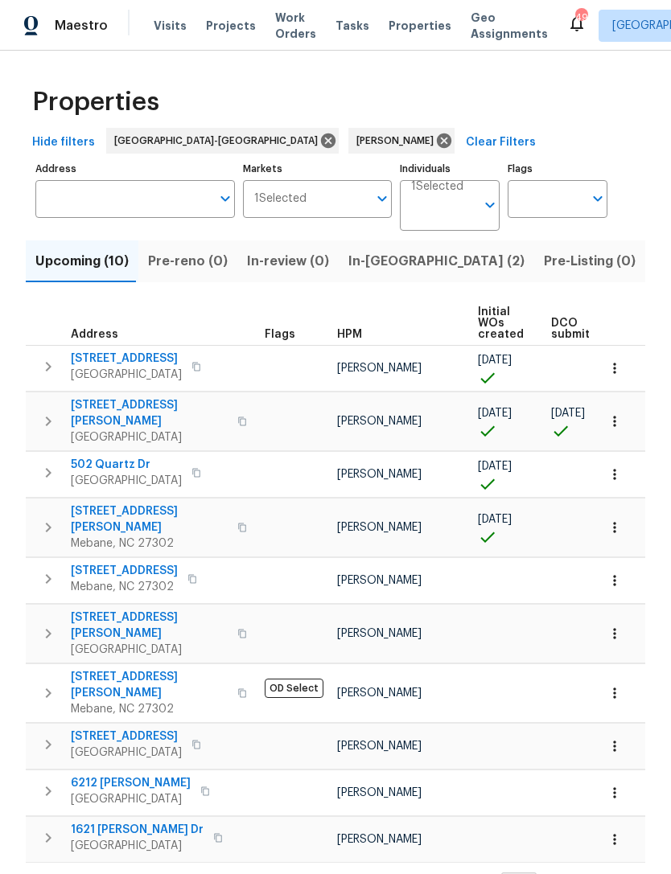
click at [101, 359] on span "1218 Golden Eagle Dr" at bounding box center [126, 359] width 111 height 16
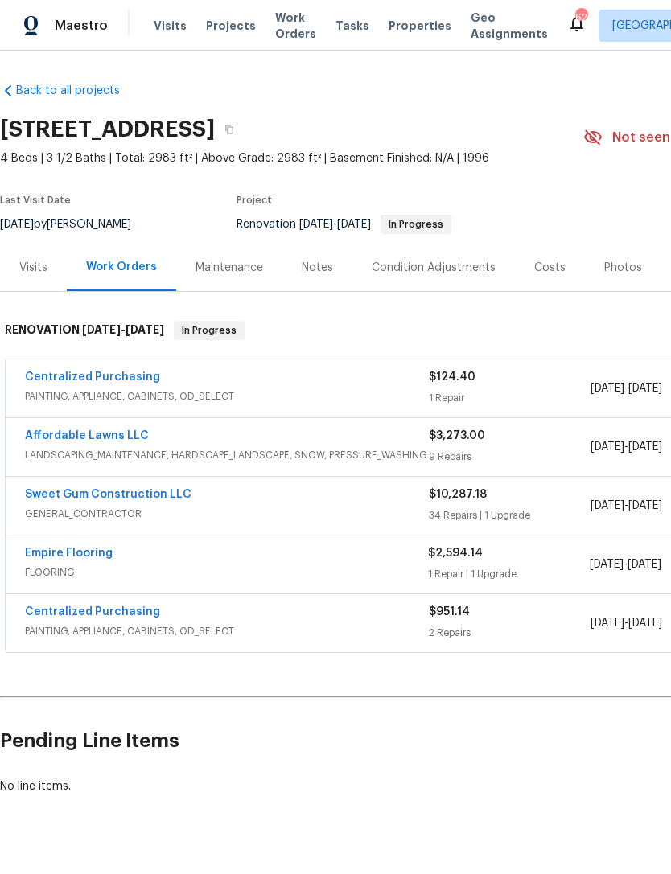
click at [64, 373] on link "Centralized Purchasing" at bounding box center [92, 377] width 135 height 11
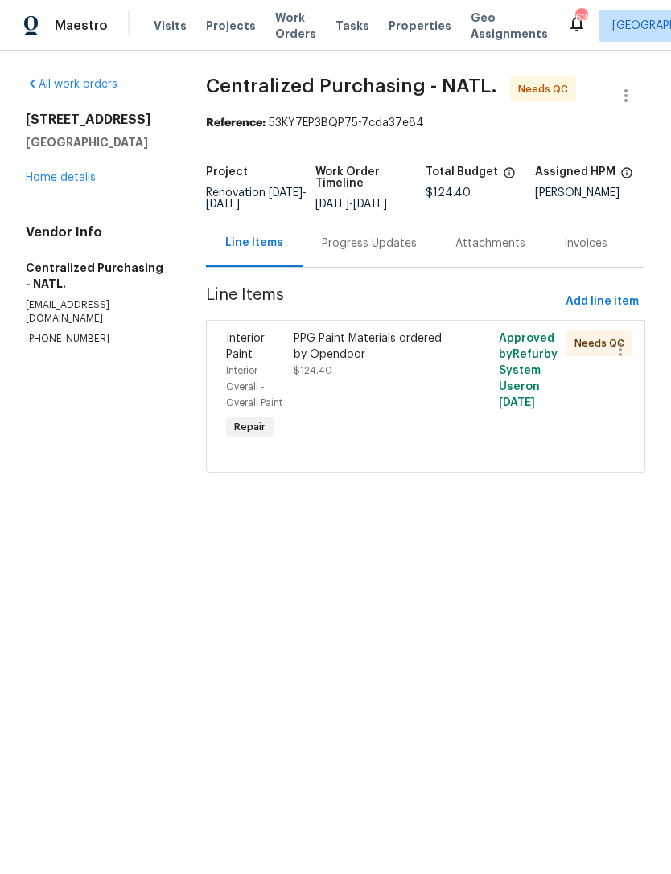
click at [593, 351] on span "Needs QC" at bounding box center [602, 343] width 56 height 16
click at [419, 375] on div "PPG Paint Materials ordered by Opendoor $124.40" at bounding box center [374, 354] width 161 height 48
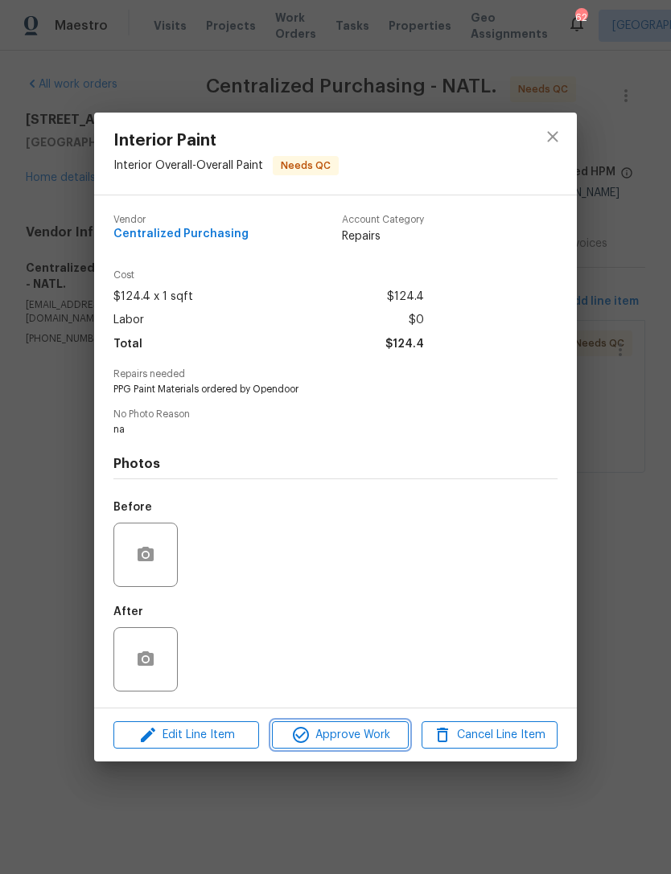
click at [379, 743] on span "Approve Work" at bounding box center [340, 735] width 126 height 20
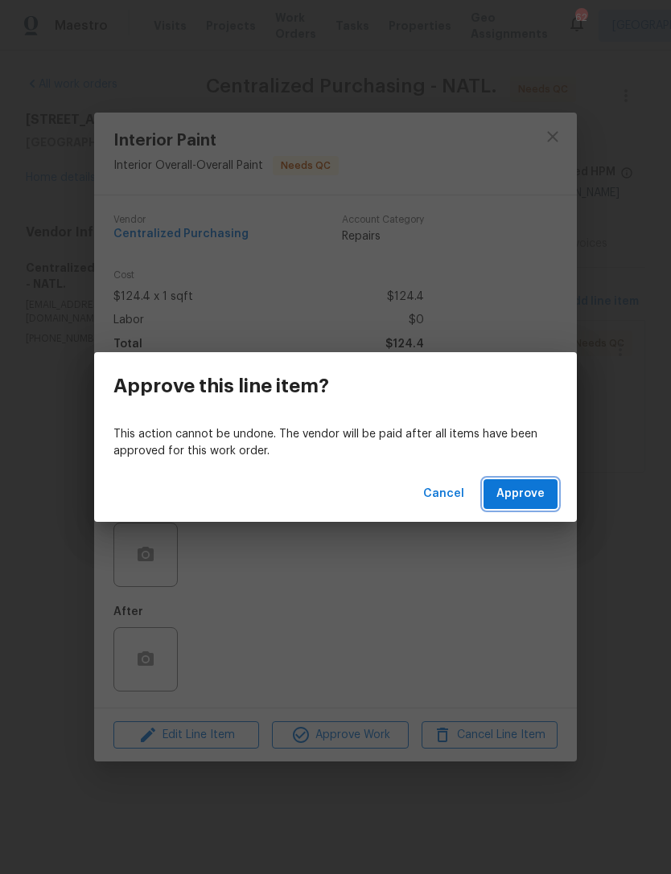
click at [523, 505] on button "Approve" at bounding box center [520, 494] width 74 height 30
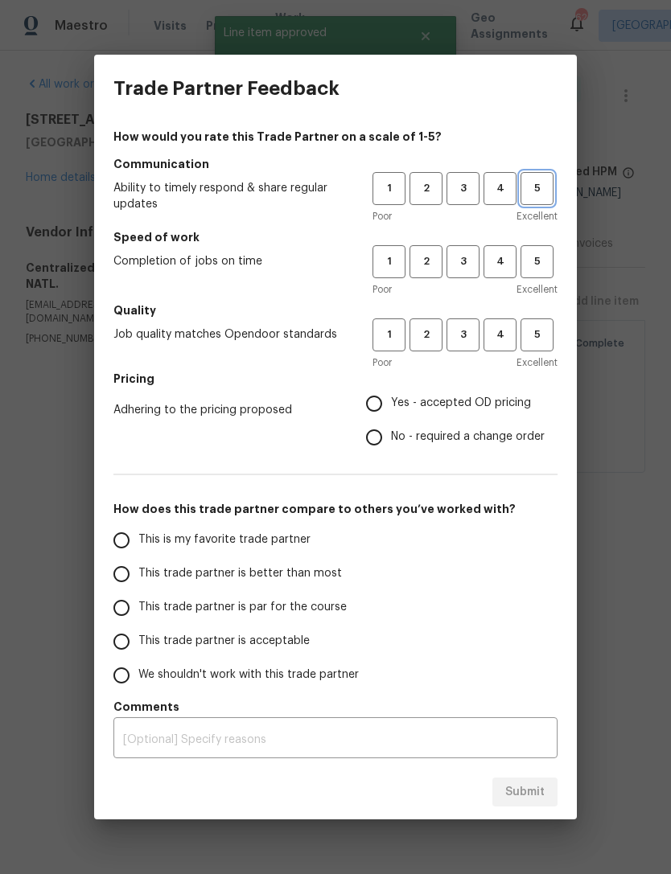
click at [538, 199] on button "5" at bounding box center [536, 188] width 33 height 33
click at [542, 261] on span "5" at bounding box center [537, 261] width 30 height 18
click at [543, 330] on span "5" at bounding box center [537, 335] width 30 height 18
click at [473, 396] on span "Yes - accepted OD pricing" at bounding box center [461, 403] width 140 height 17
click at [391, 396] on input "Yes - accepted OD pricing" at bounding box center [374, 404] width 34 height 34
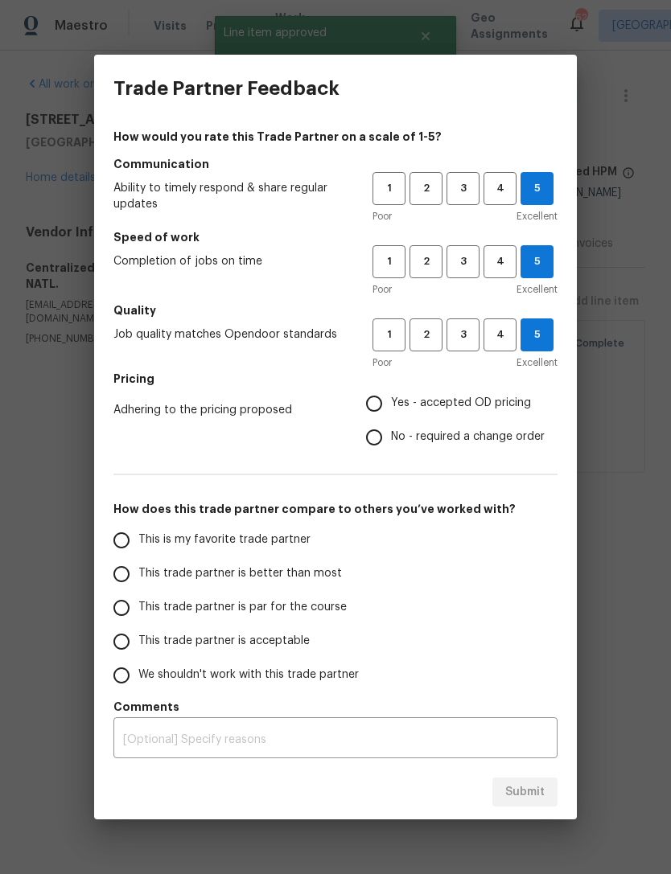
radio input "true"
click at [455, 405] on span "Yes - accepted OD pricing" at bounding box center [461, 403] width 140 height 17
click at [391, 405] on input "Yes - accepted OD pricing" at bounding box center [374, 404] width 34 height 34
click at [283, 536] on span "This is my favorite trade partner" at bounding box center [224, 540] width 172 height 17
click at [138, 536] on input "This is my favorite trade partner" at bounding box center [122, 540] width 34 height 34
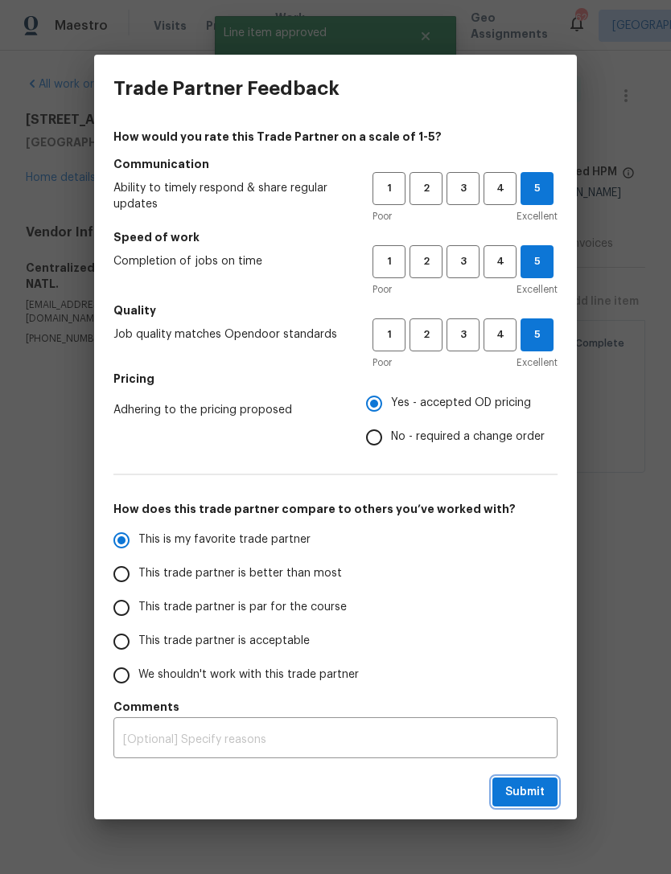
click at [532, 793] on span "Submit" at bounding box center [524, 792] width 39 height 20
radio input "true"
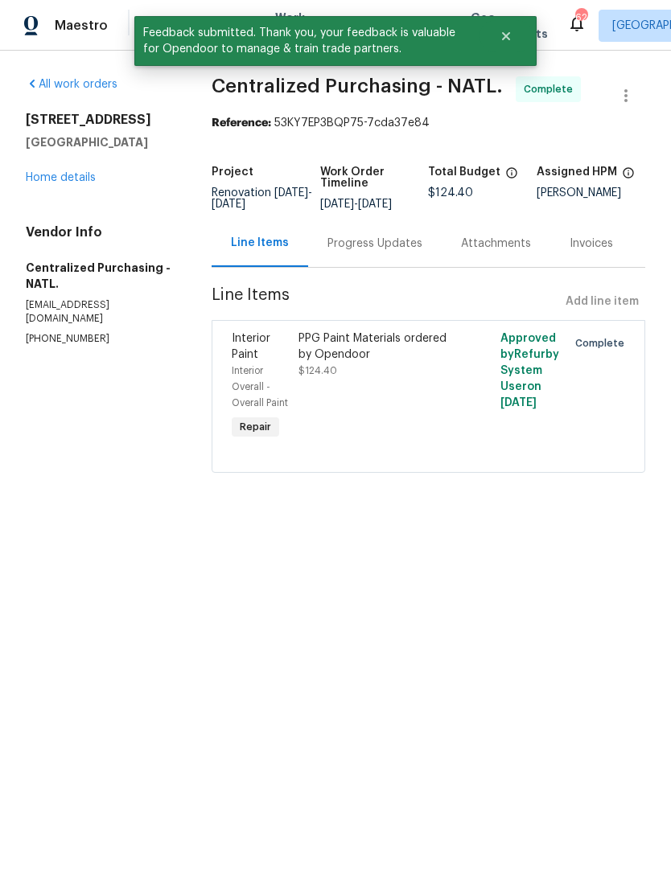
click at [45, 166] on div "7200 Ridgeline Dr Raleigh, NC 27613 Home details" at bounding box center [99, 149] width 147 height 74
click at [44, 177] on link "Home details" at bounding box center [61, 177] width 70 height 11
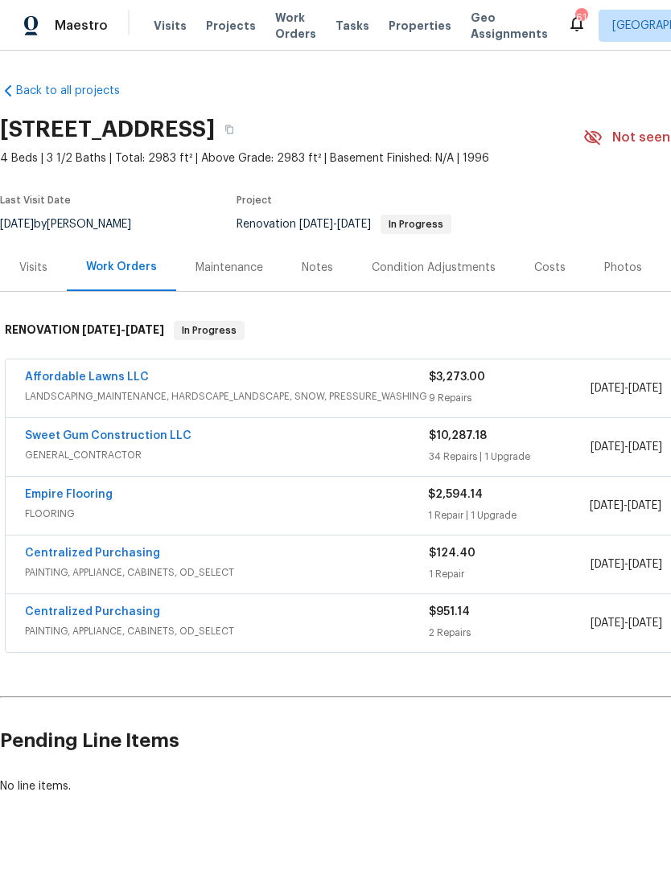
click at [123, 432] on link "Sweet Gum Construction LLC" at bounding box center [108, 435] width 166 height 11
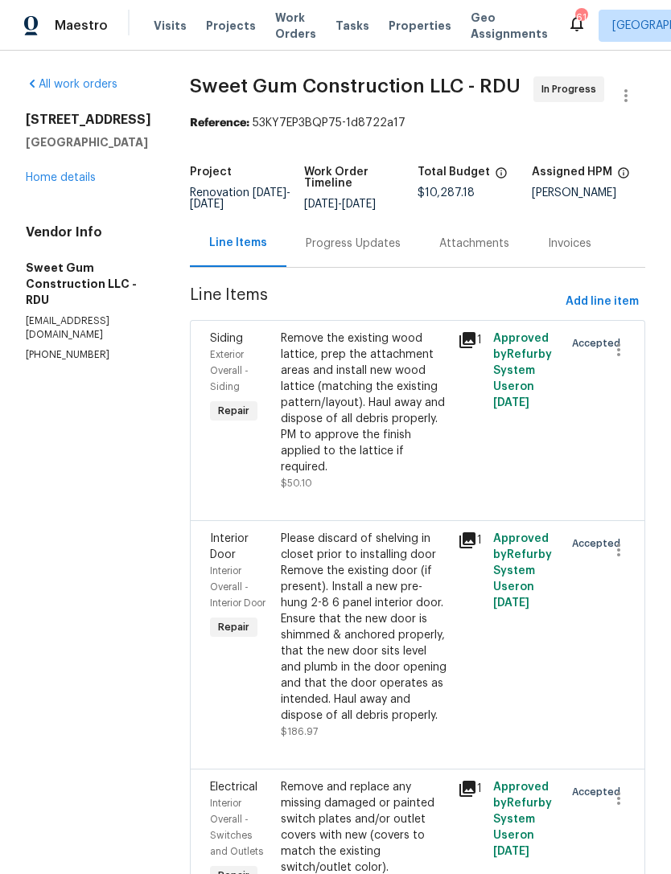
click at [388, 252] on div "Progress Updates" at bounding box center [353, 244] width 95 height 16
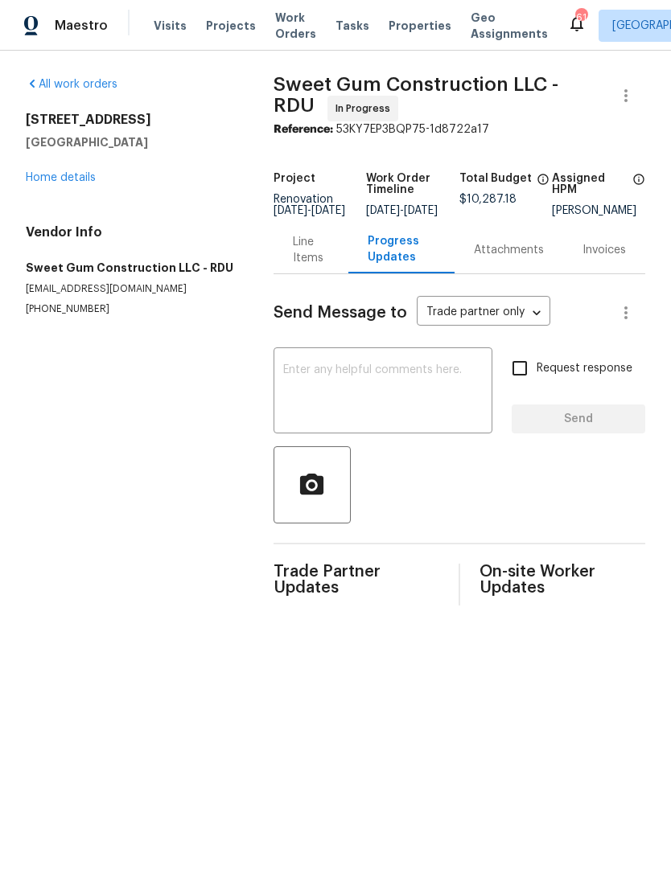
click at [44, 183] on link "Home details" at bounding box center [61, 177] width 70 height 11
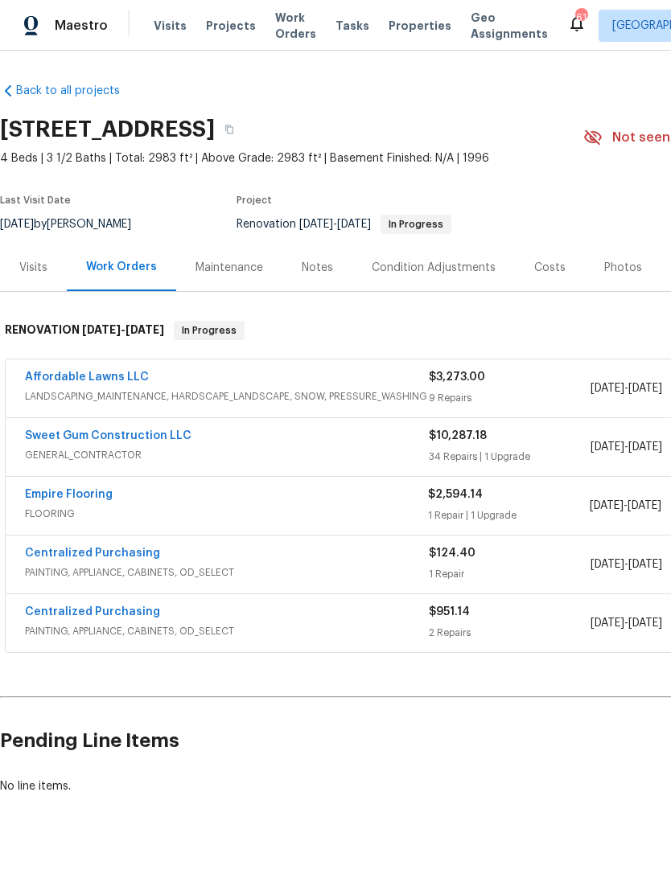
click at [318, 265] on div "Notes" at bounding box center [317, 268] width 31 height 16
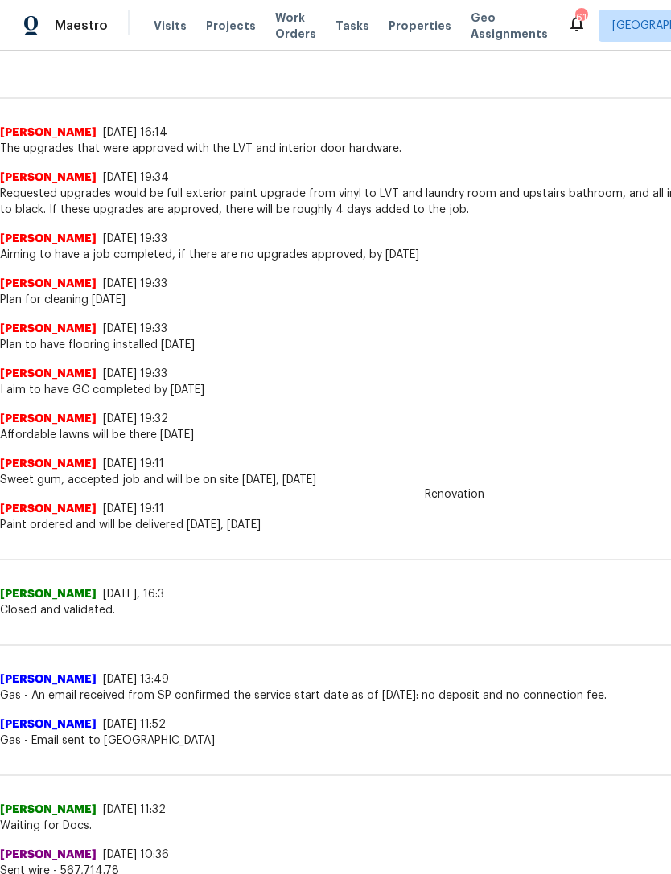
scroll to position [400, 0]
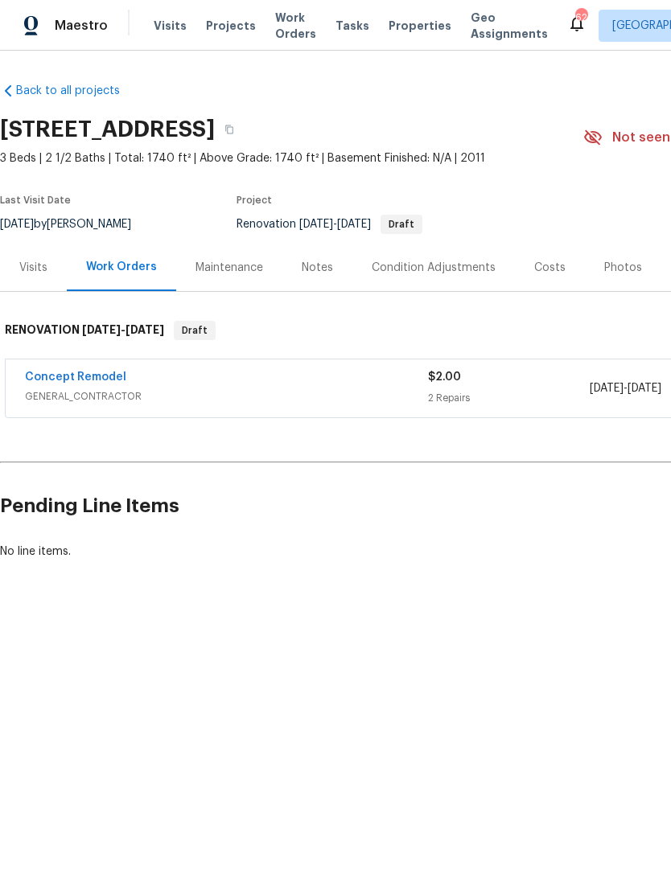
click at [330, 268] on div "Notes" at bounding box center [317, 267] width 70 height 47
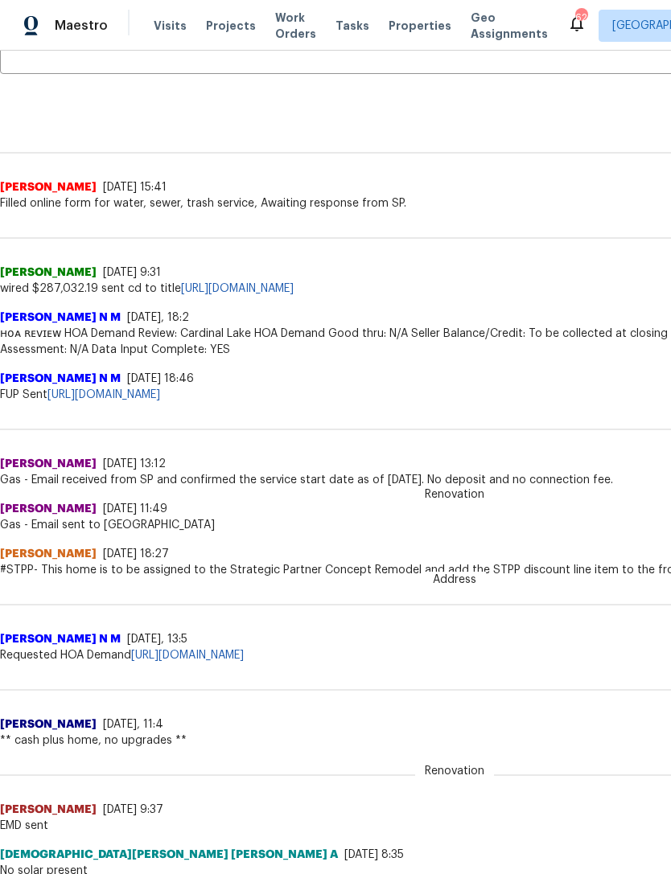
scroll to position [342, 0]
